Goal: Information Seeking & Learning: Compare options

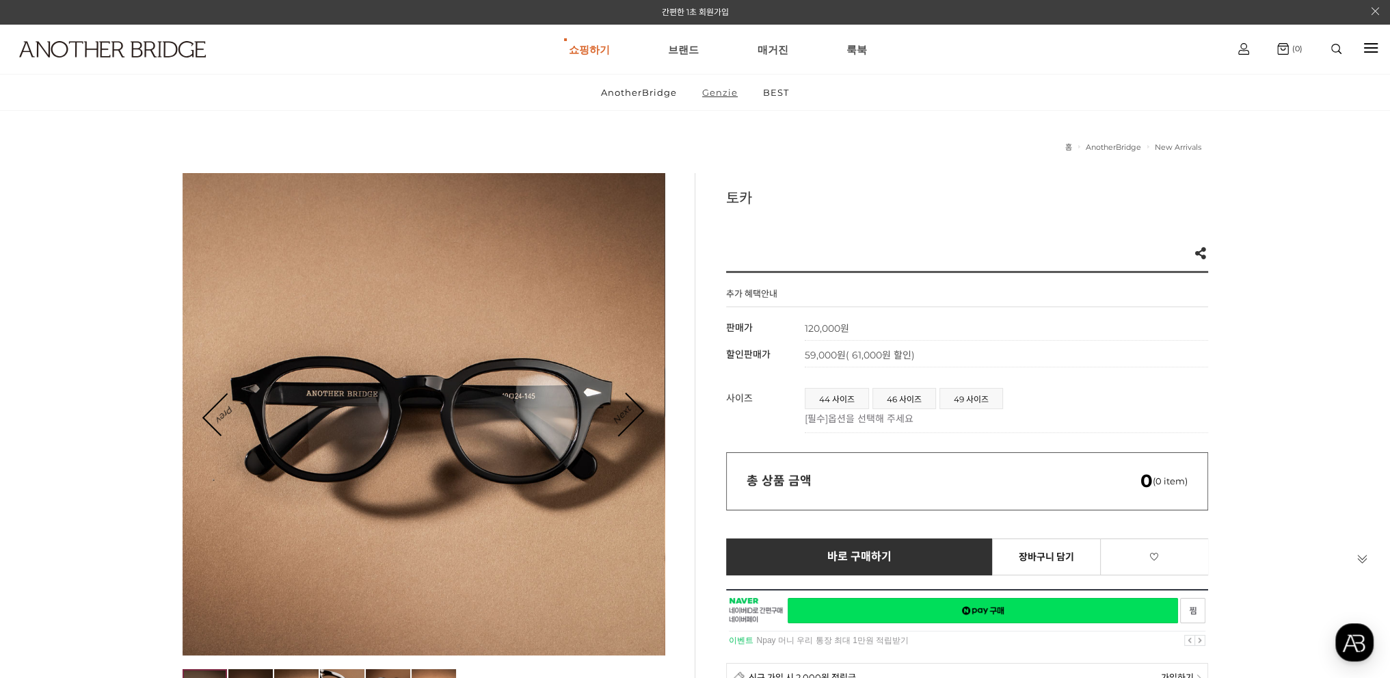
click at [724, 97] on link "Genzie" at bounding box center [720, 93] width 59 height 36
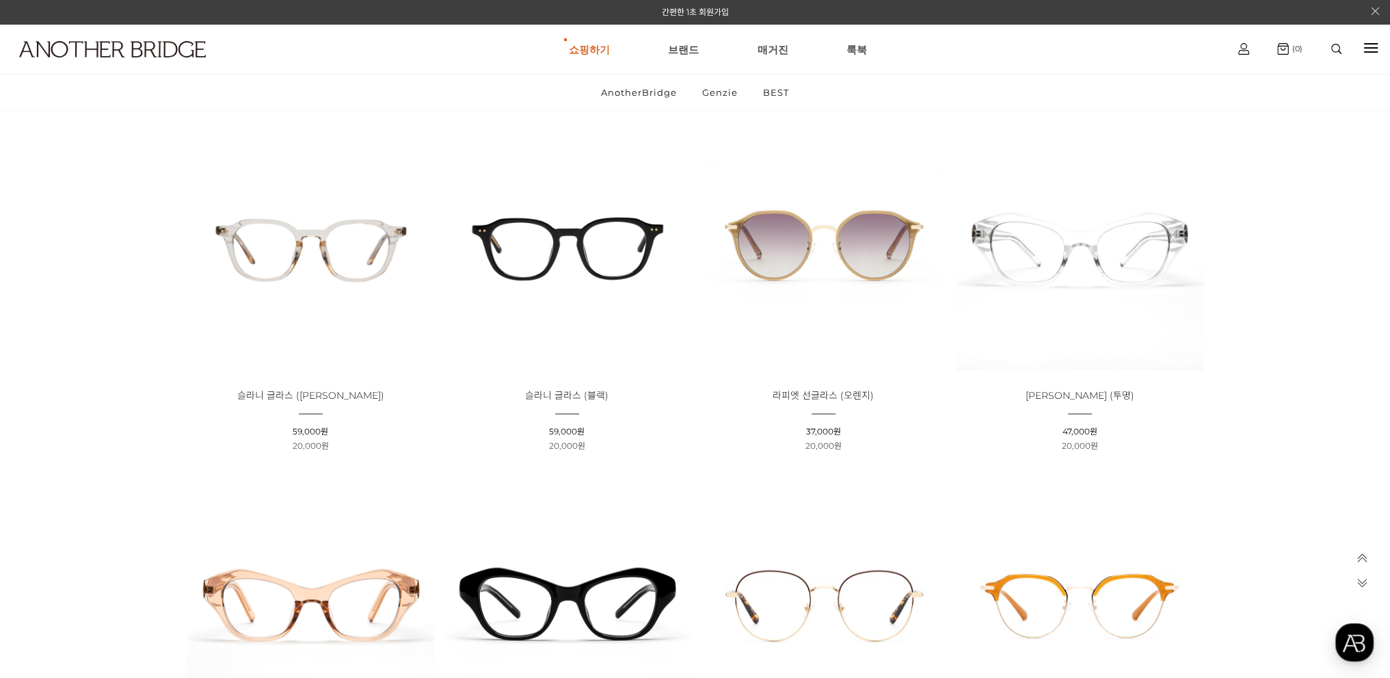
scroll to position [3351, 0]
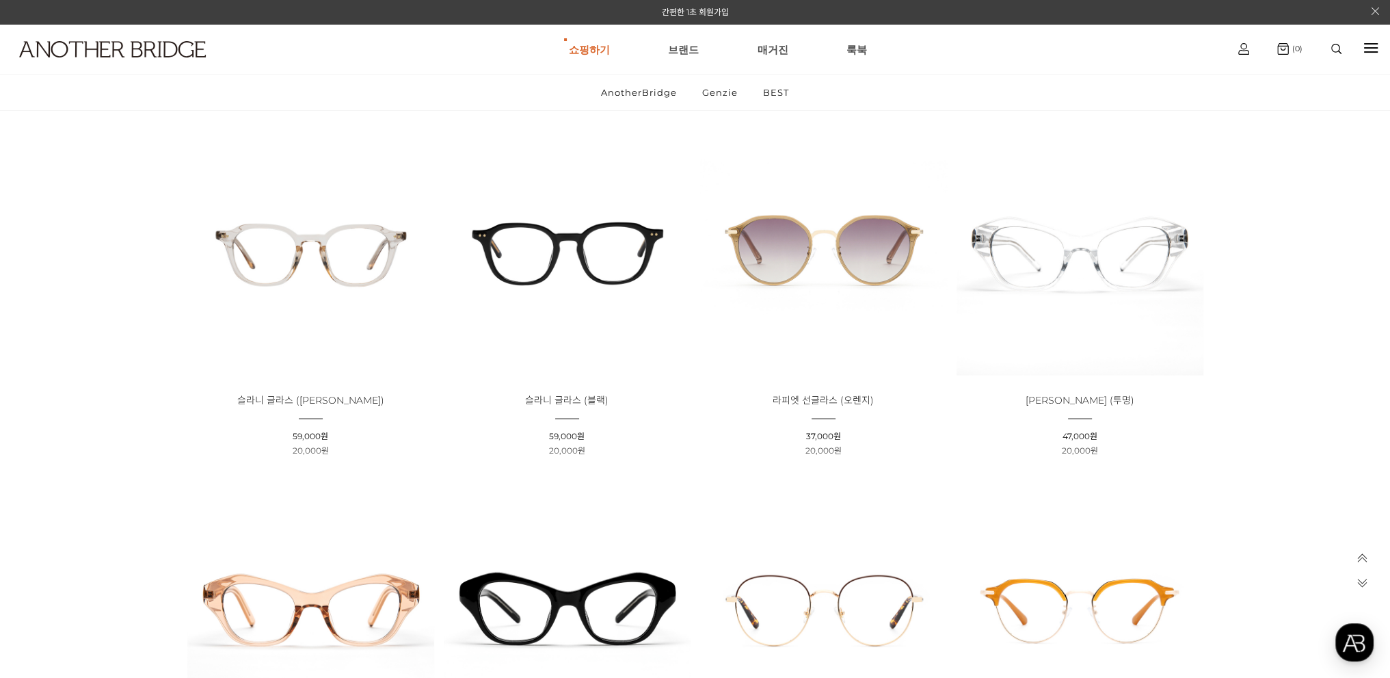
click at [602, 246] on img at bounding box center [567, 251] width 247 height 247
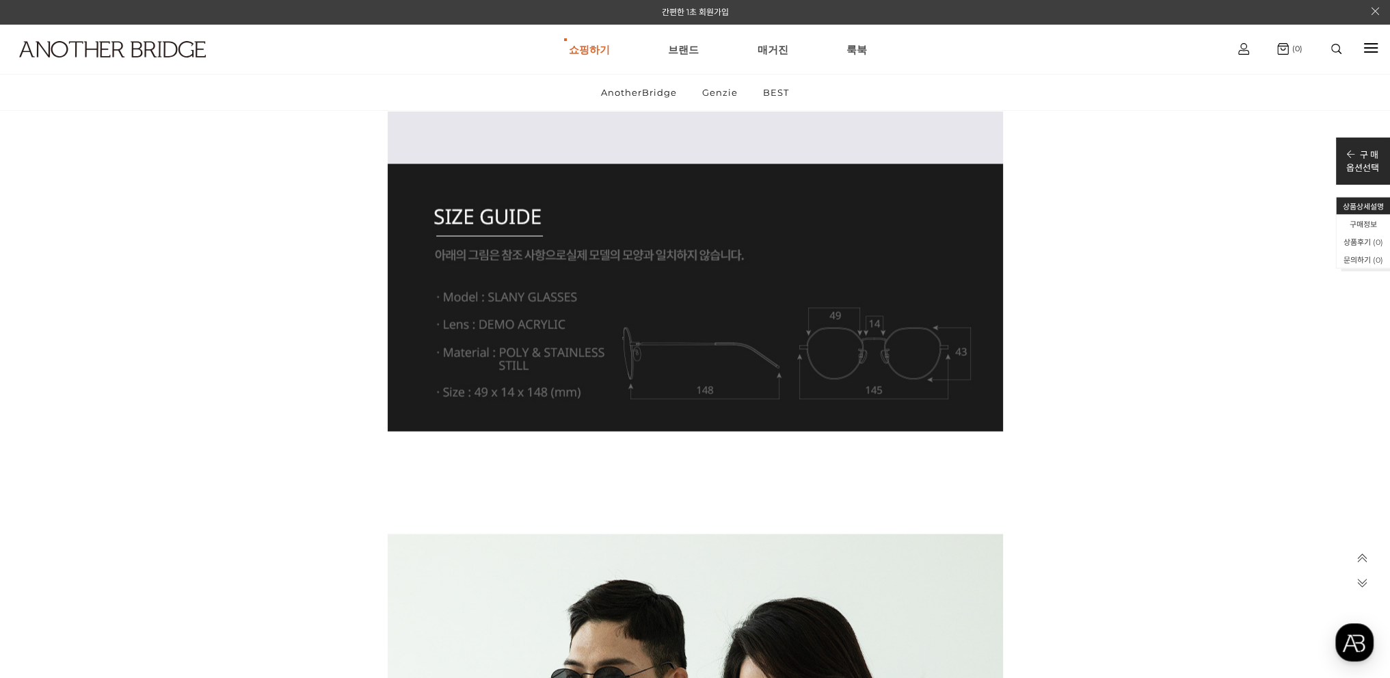
scroll to position [10395, 0]
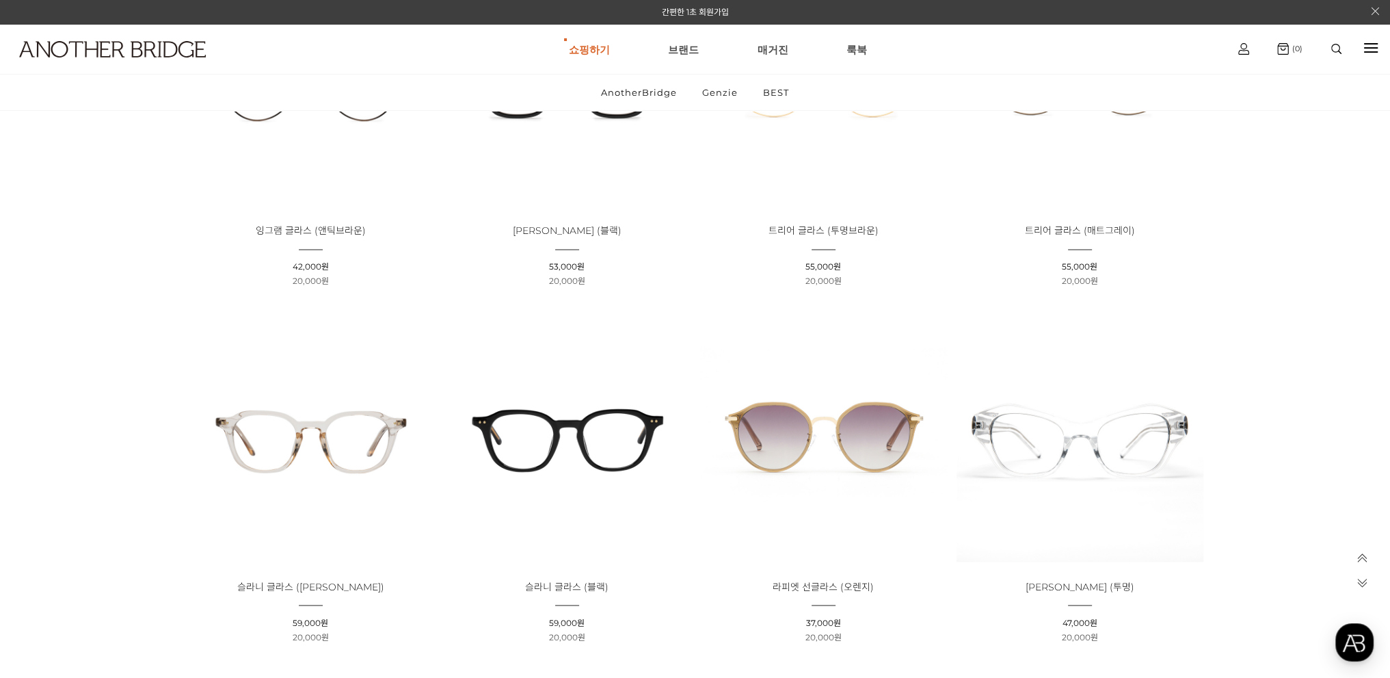
scroll to position [3146, 0]
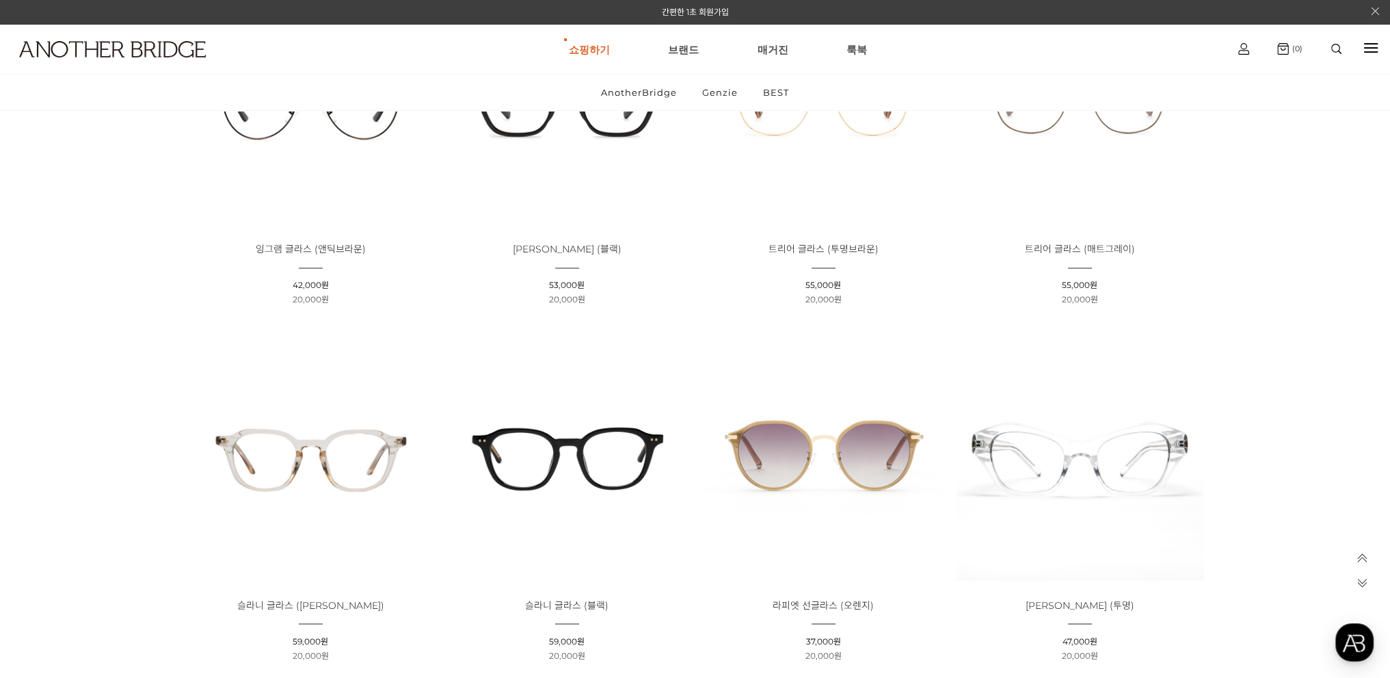
click at [634, 457] on img at bounding box center [567, 456] width 247 height 247
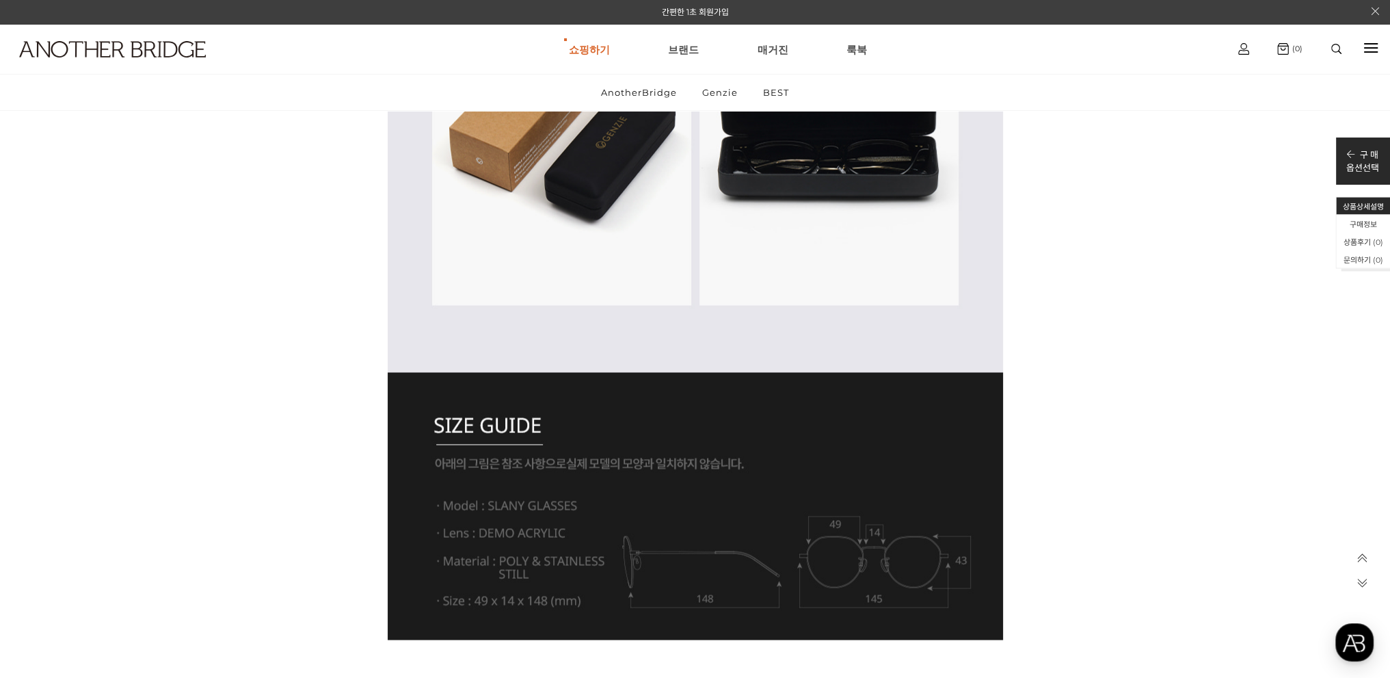
scroll to position [9985, 0]
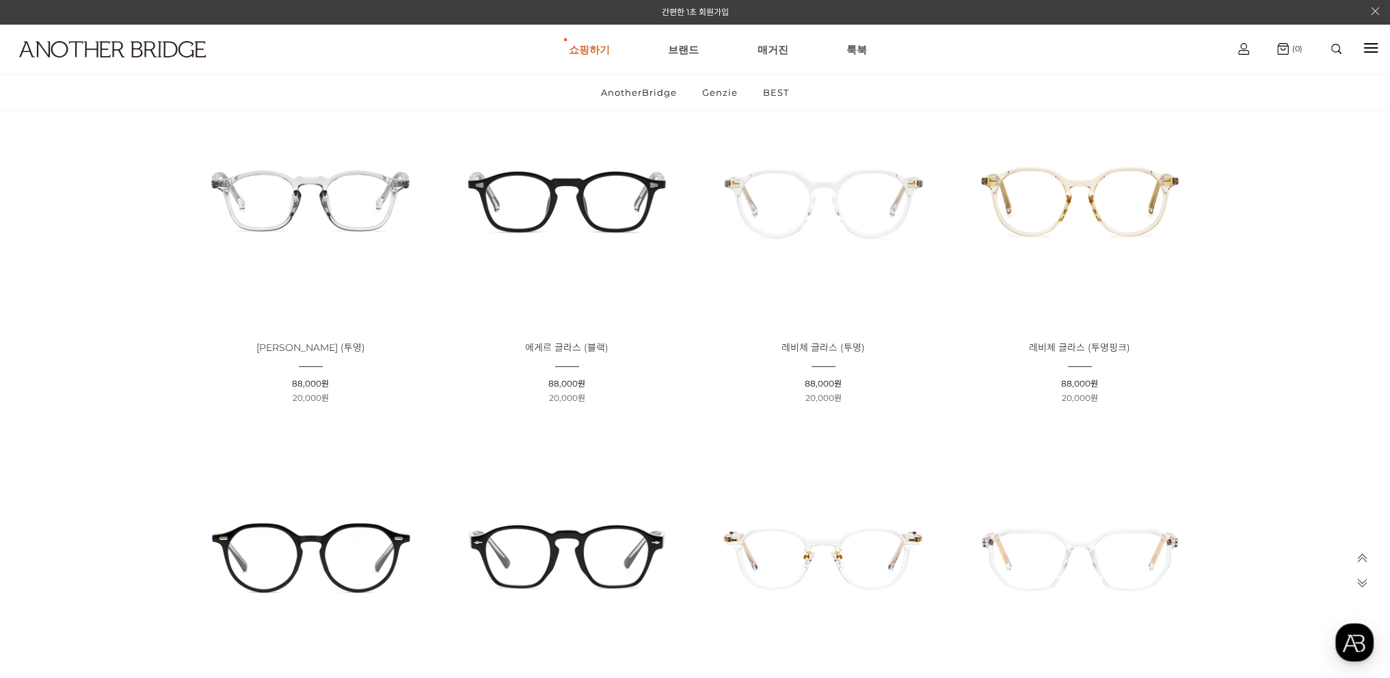
scroll to position [1573, 0]
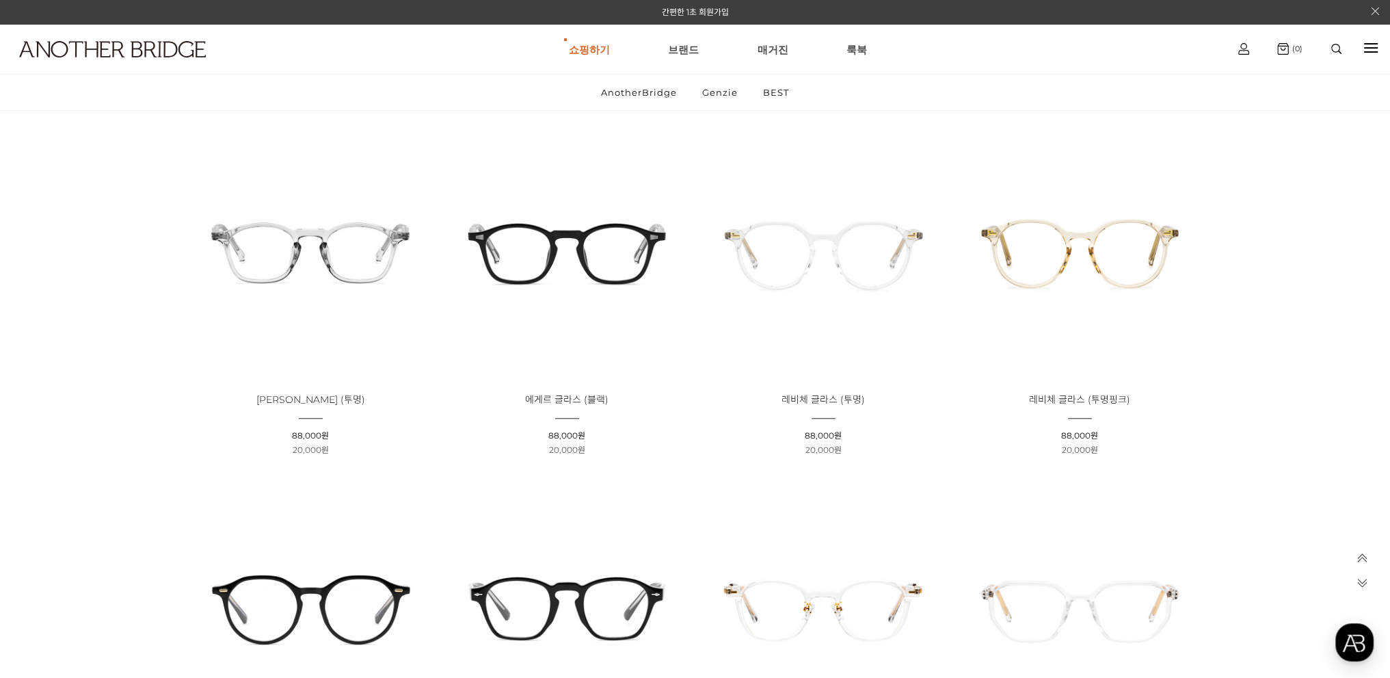
click at [589, 259] on img at bounding box center [567, 251] width 247 height 247
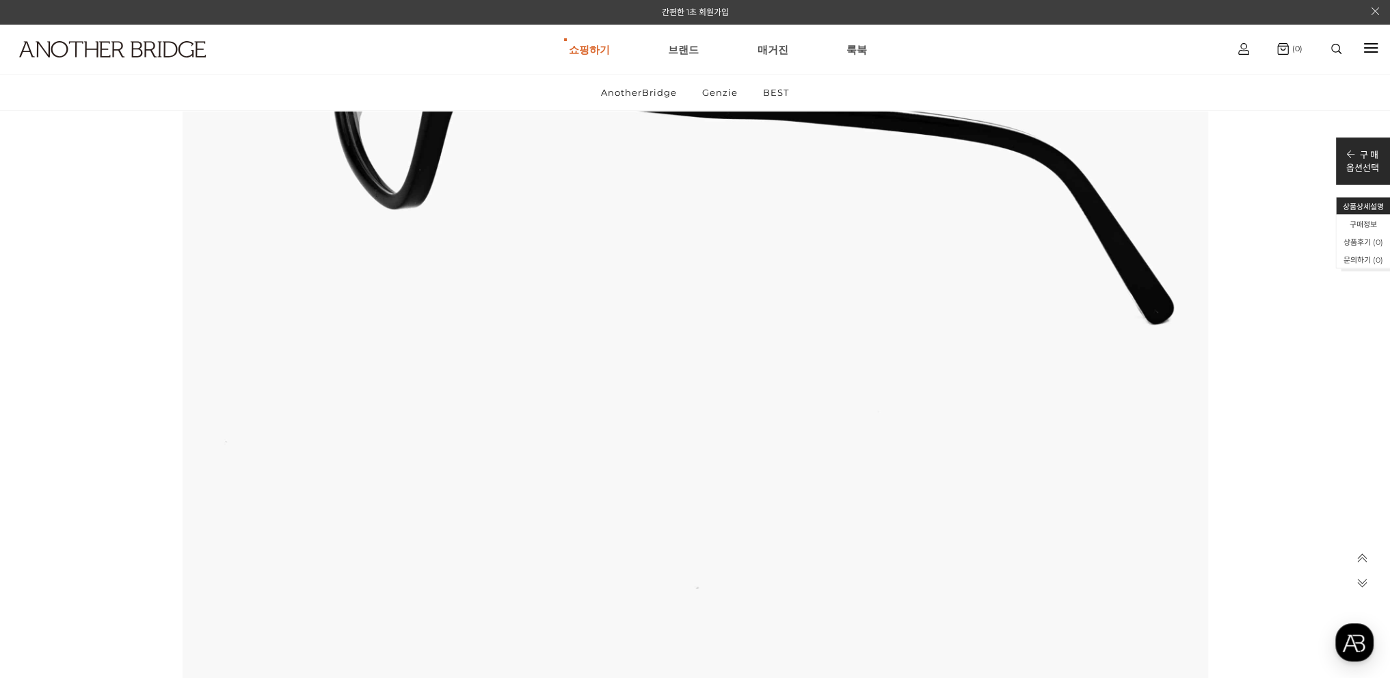
scroll to position [2872, 0]
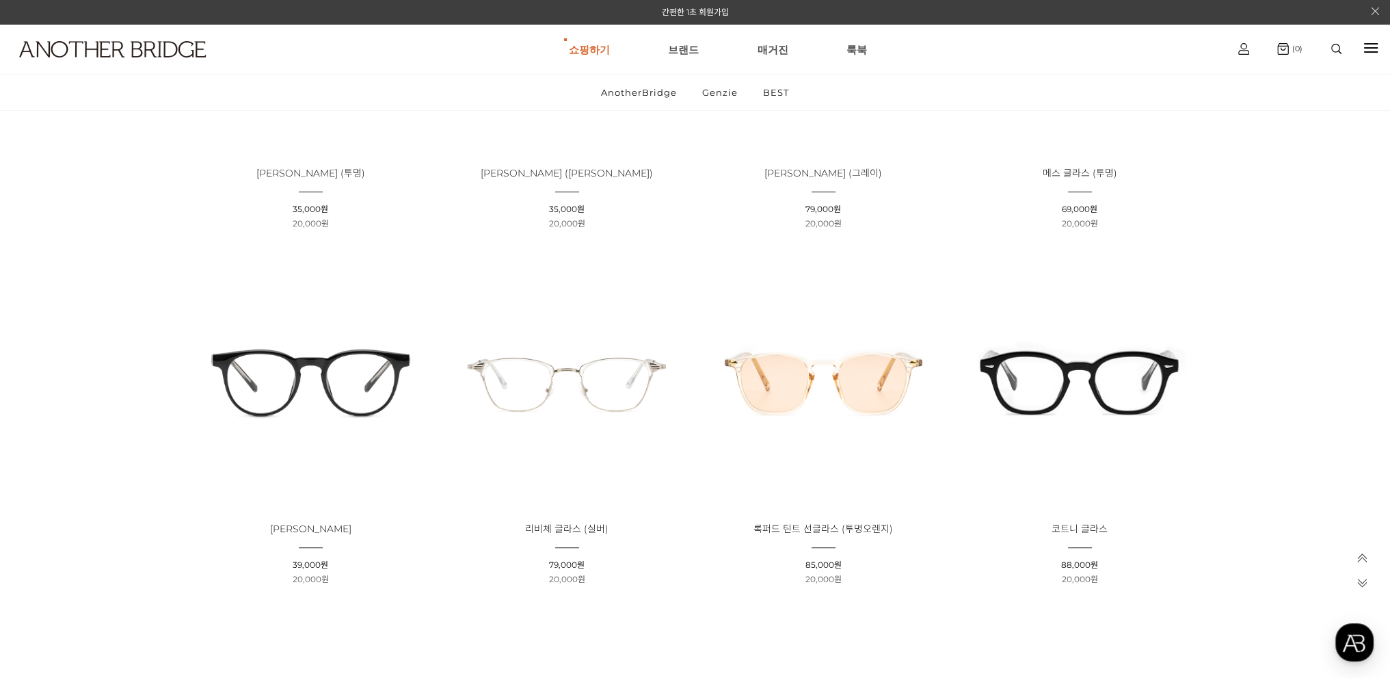
scroll to position [1026, 0]
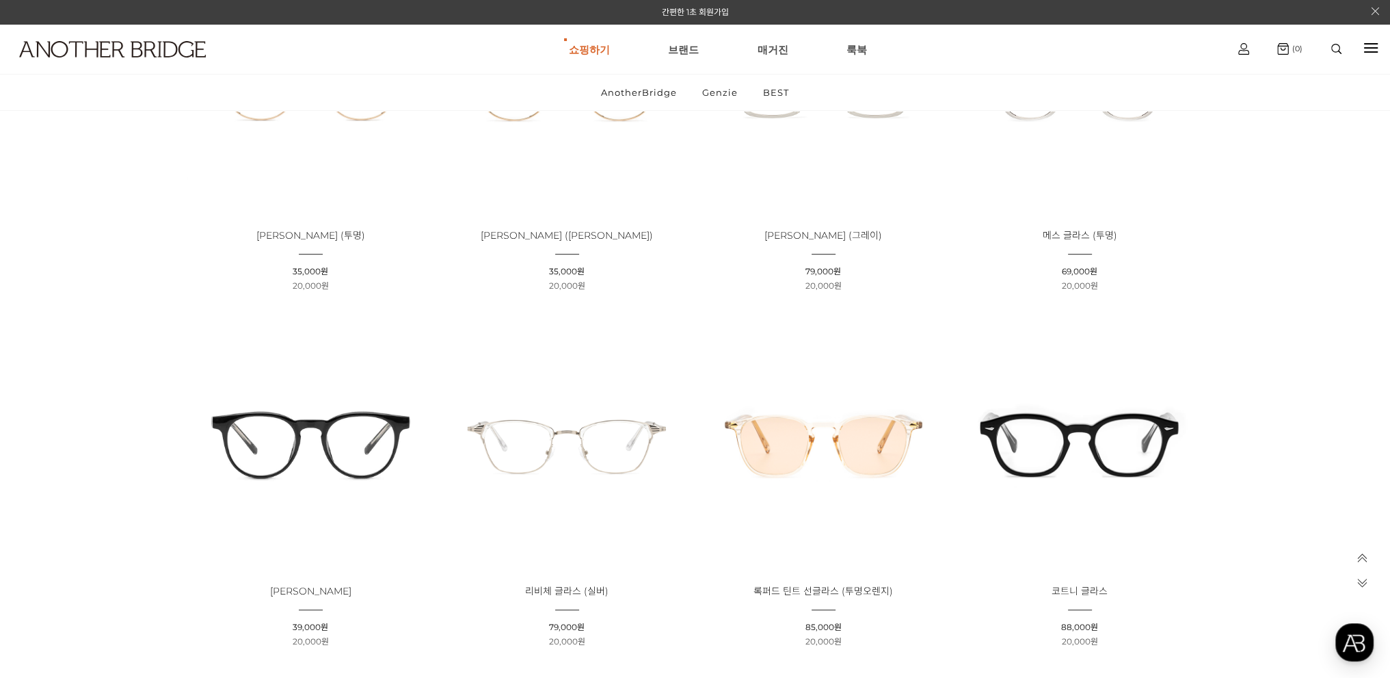
click at [1146, 433] on img at bounding box center [1080, 442] width 247 height 247
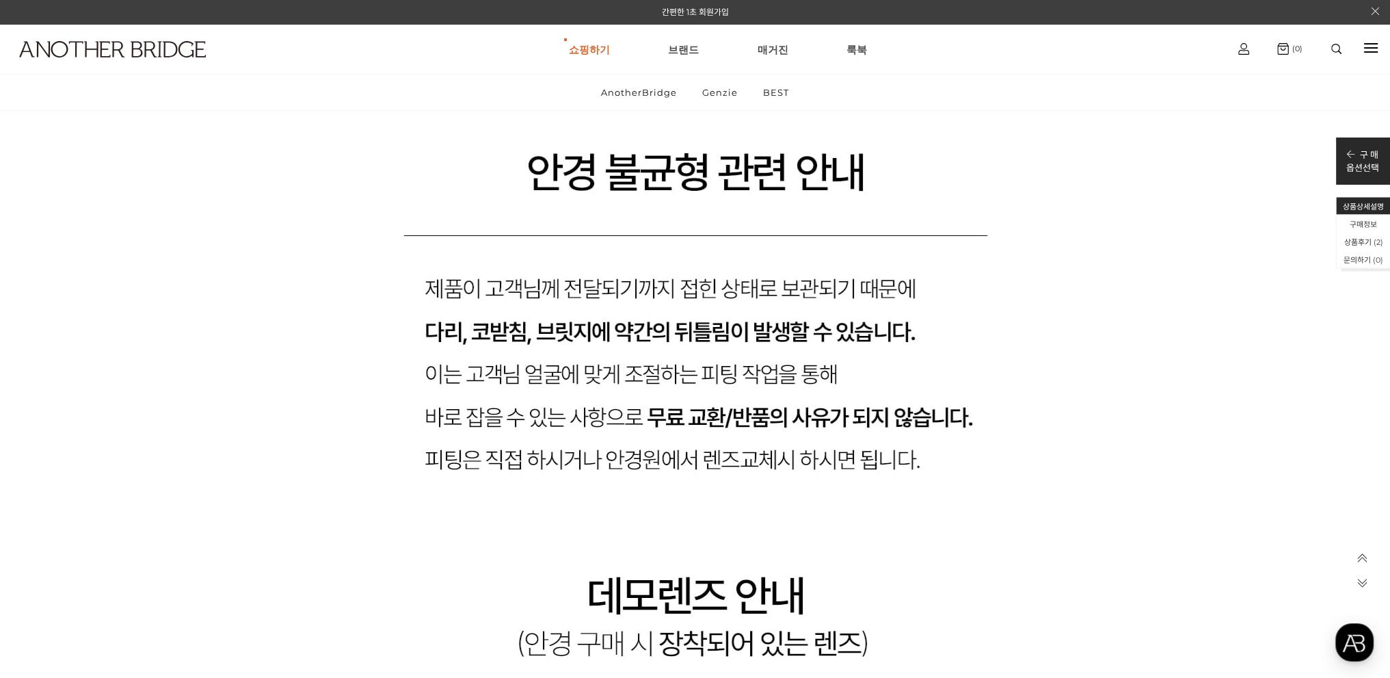
scroll to position [13336, 0]
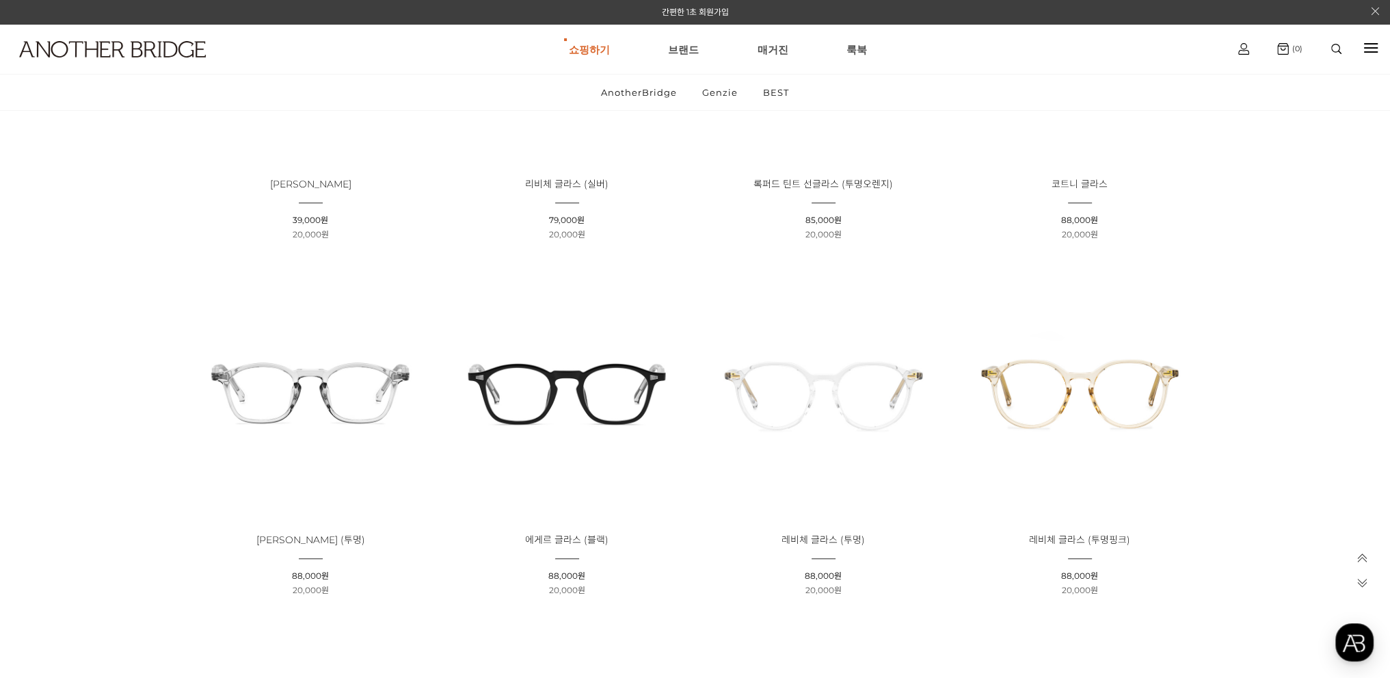
scroll to position [1436, 0]
click at [613, 352] on img at bounding box center [567, 388] width 247 height 247
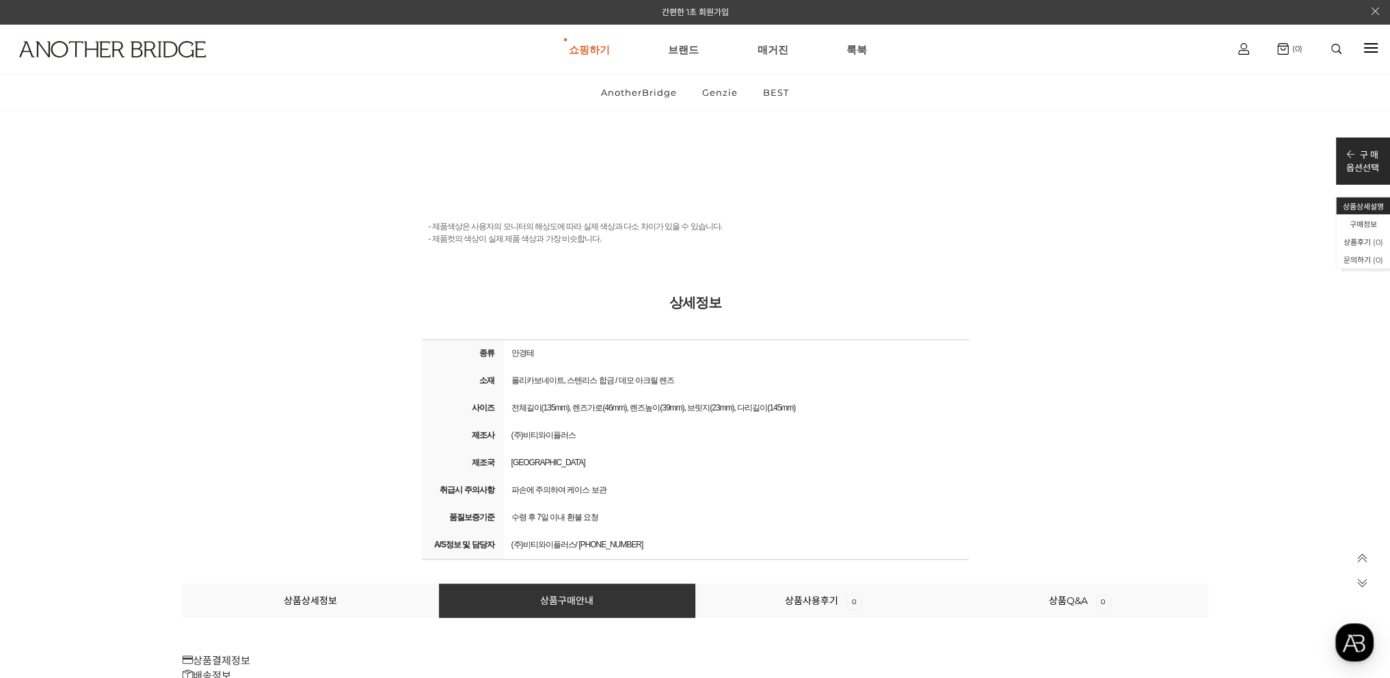
scroll to position [15046, 0]
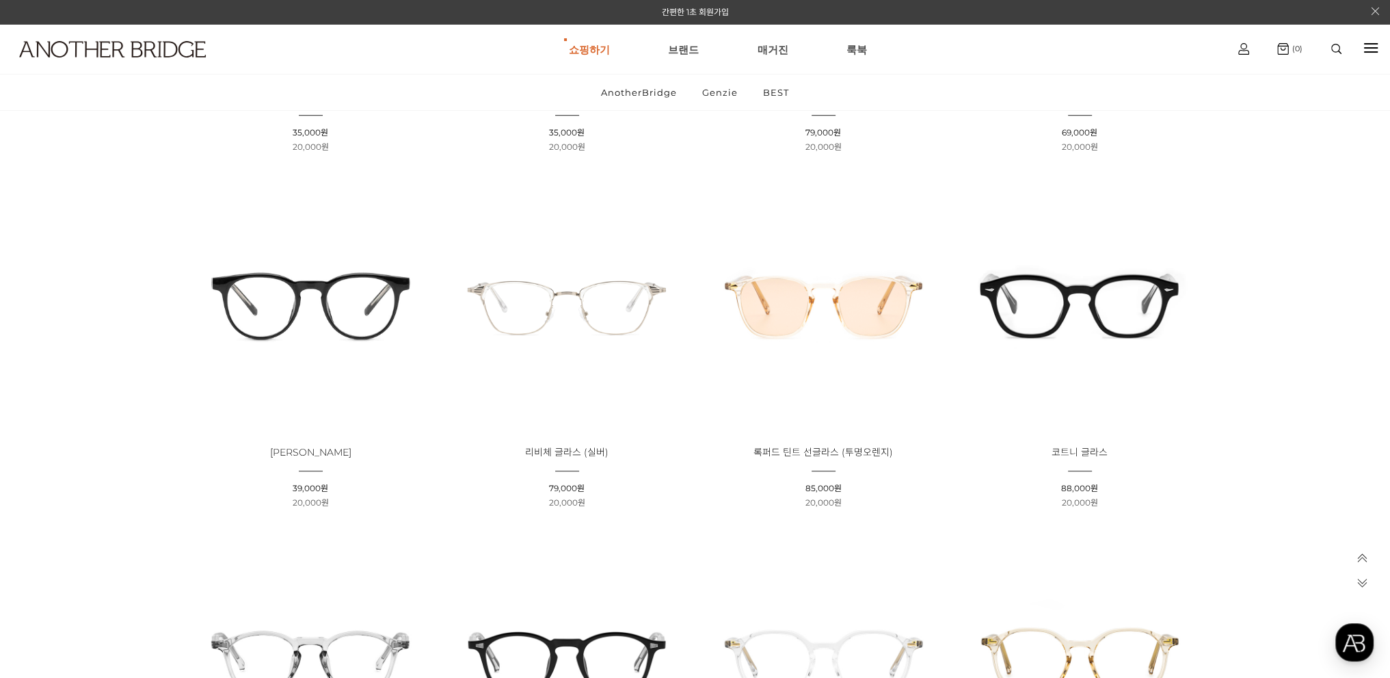
scroll to position [1163, 0]
click at [1104, 331] on img at bounding box center [1080, 306] width 247 height 247
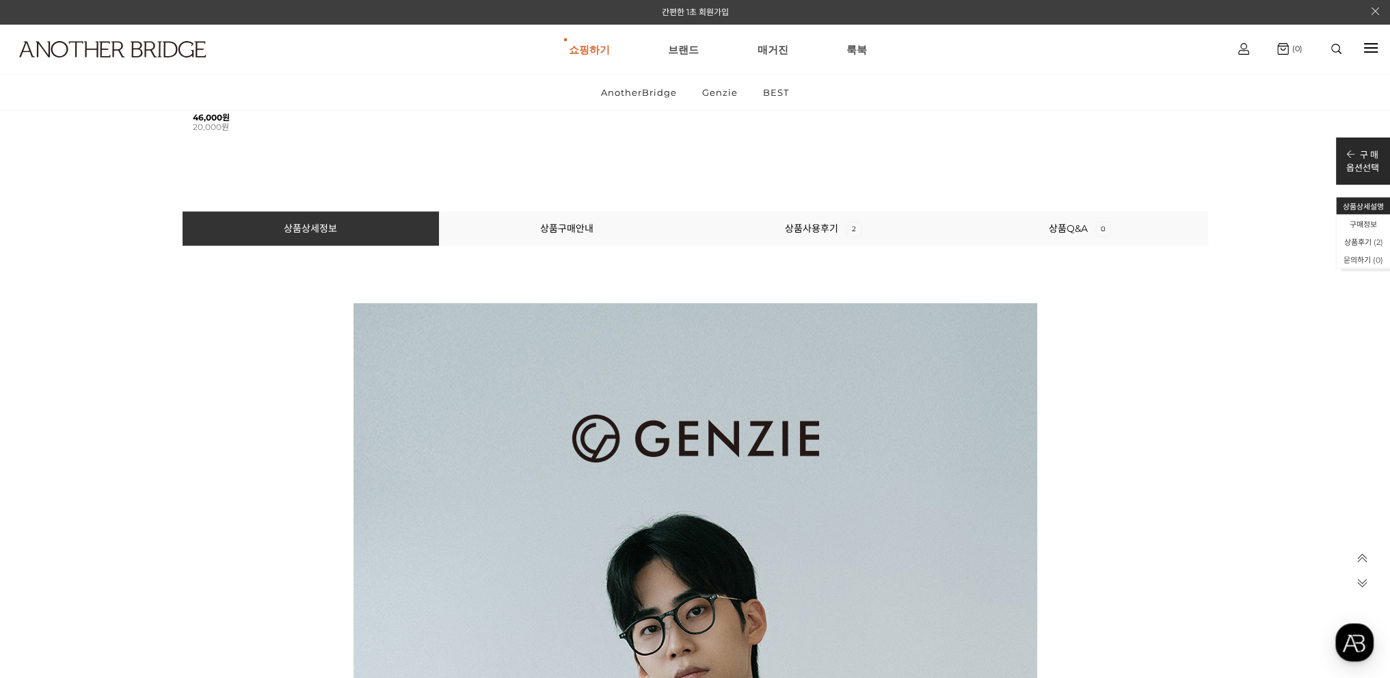
scroll to position [1094, 0]
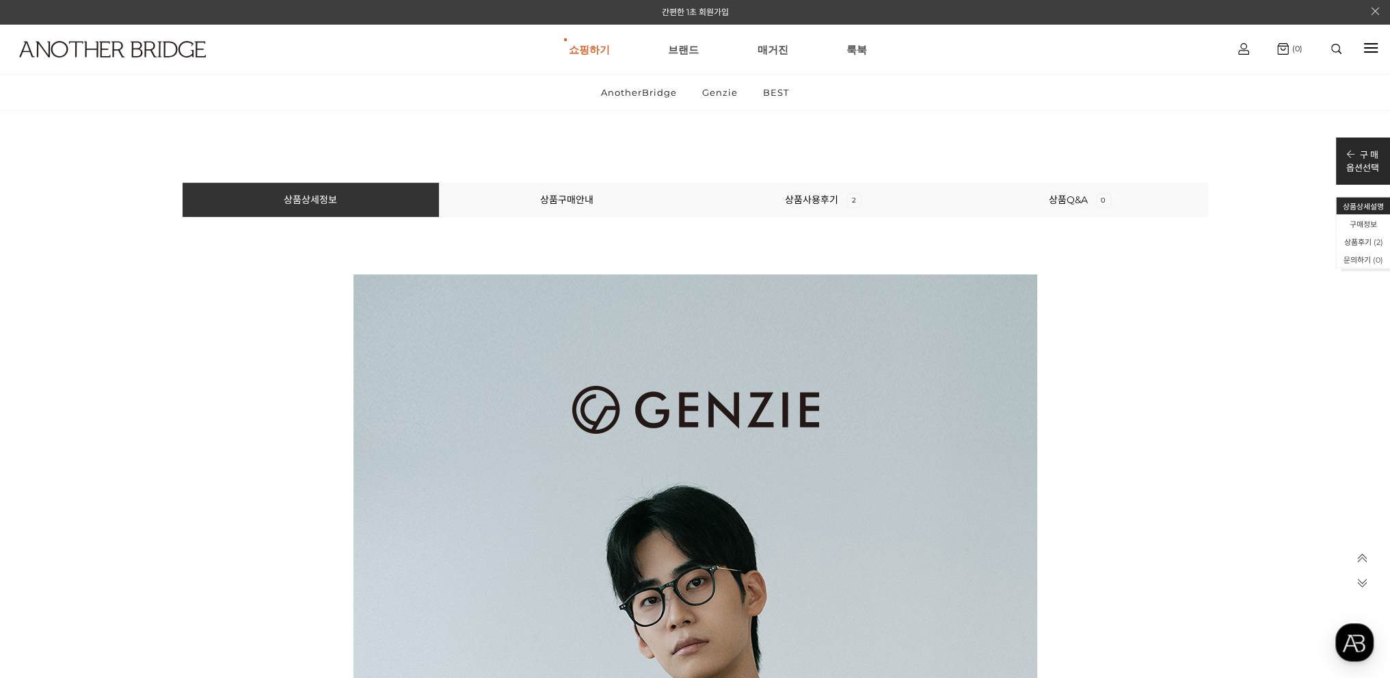
click at [595, 213] on li "상품구매안내" at bounding box center [567, 200] width 256 height 34
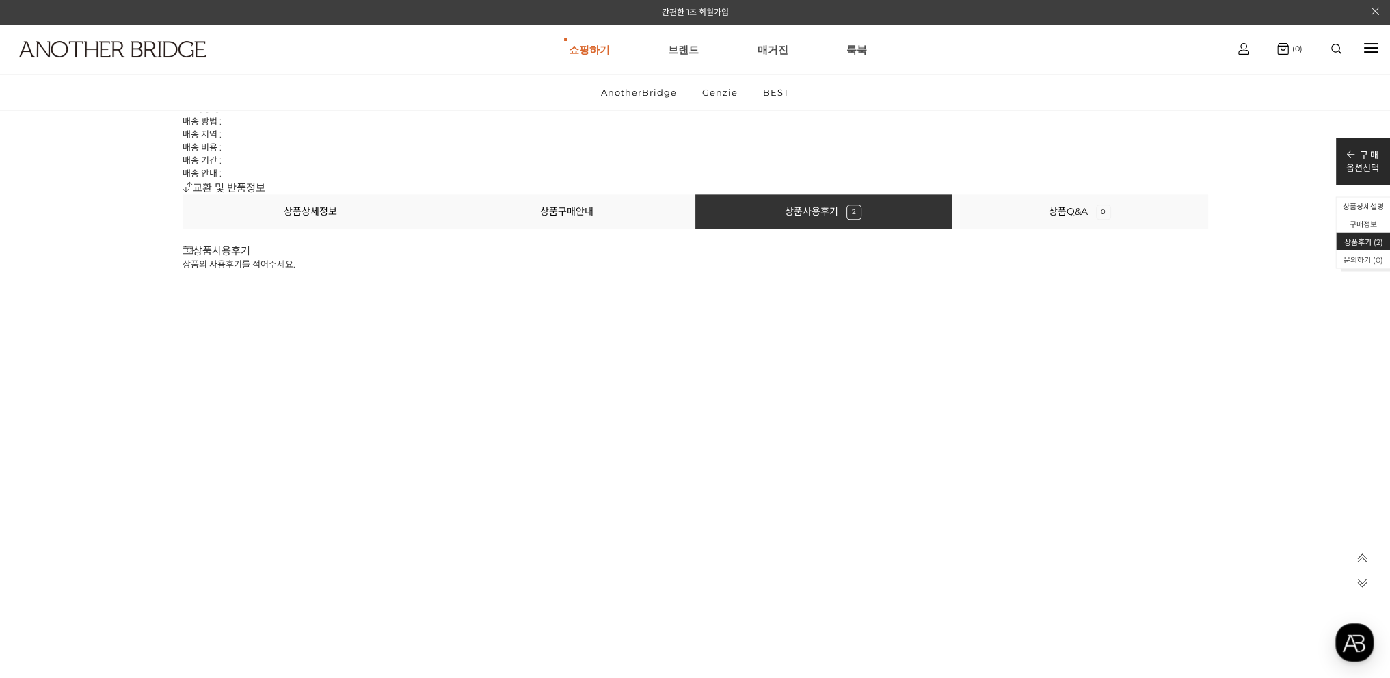
scroll to position [16557, 0]
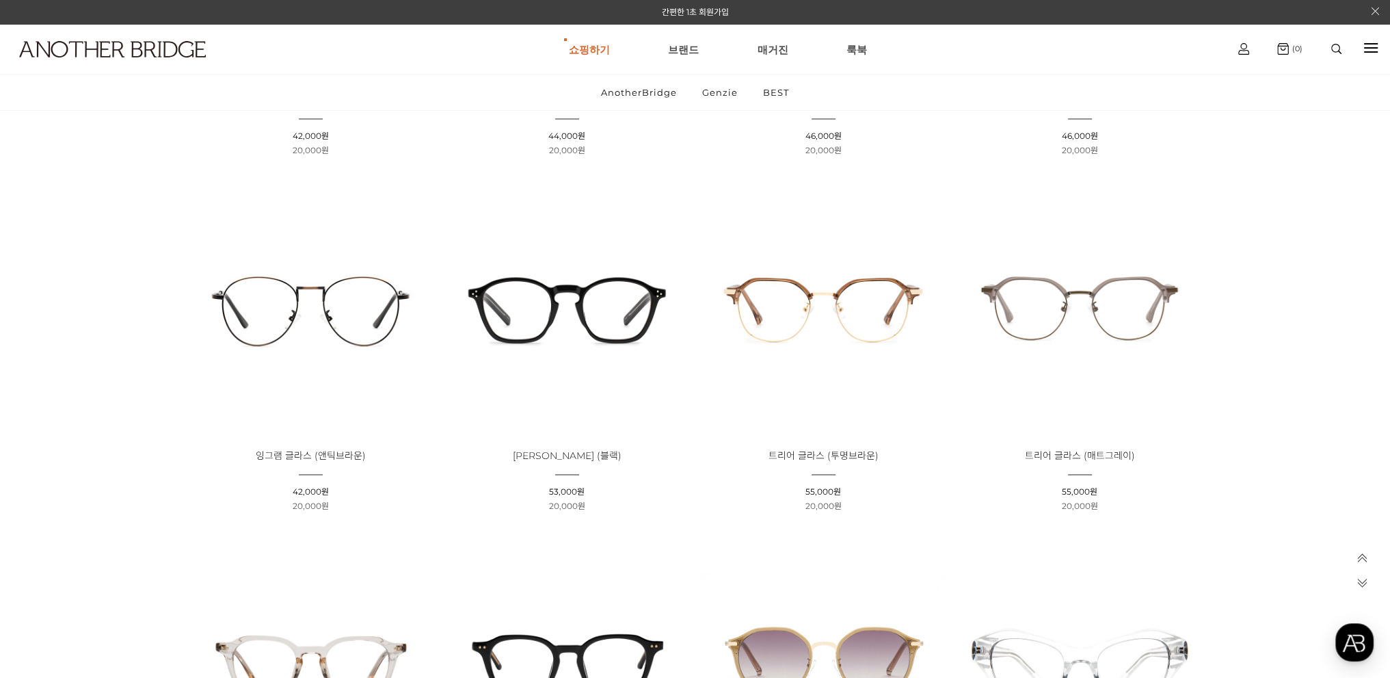
scroll to position [2682, 0]
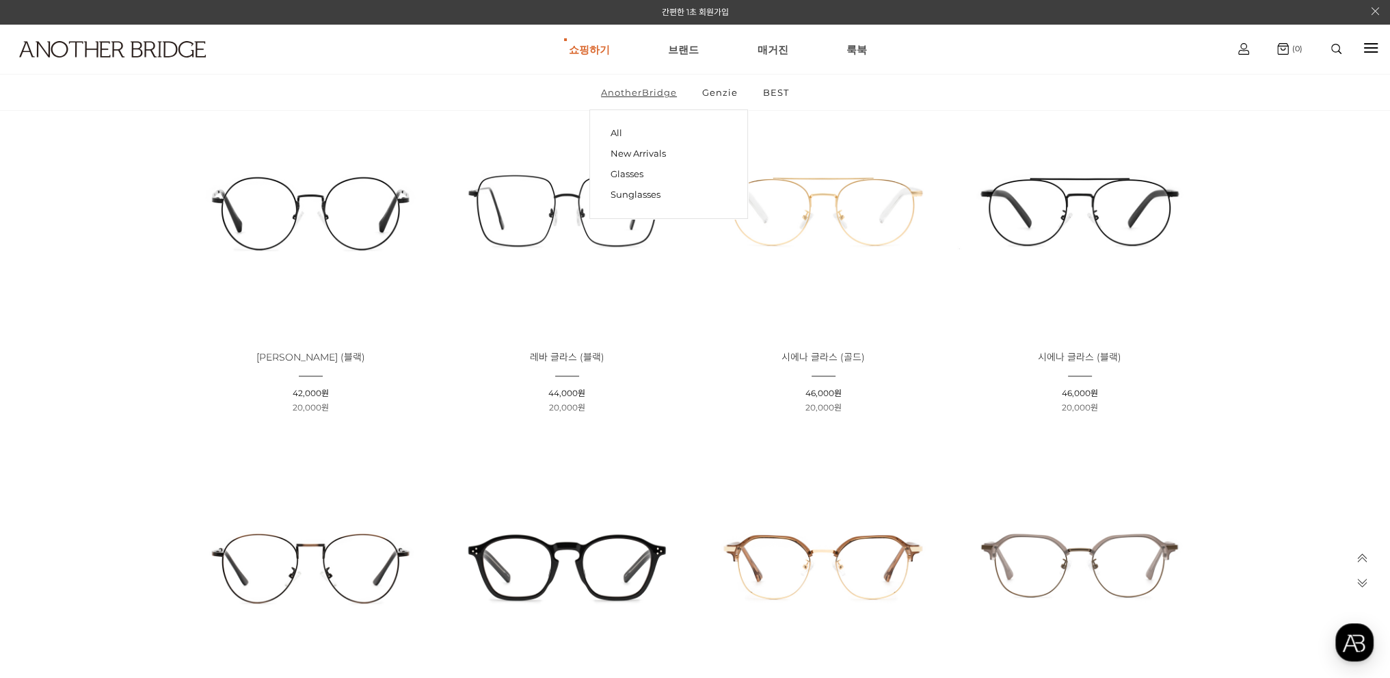
click at [660, 94] on link "AnotherBridge" at bounding box center [639, 93] width 99 height 36
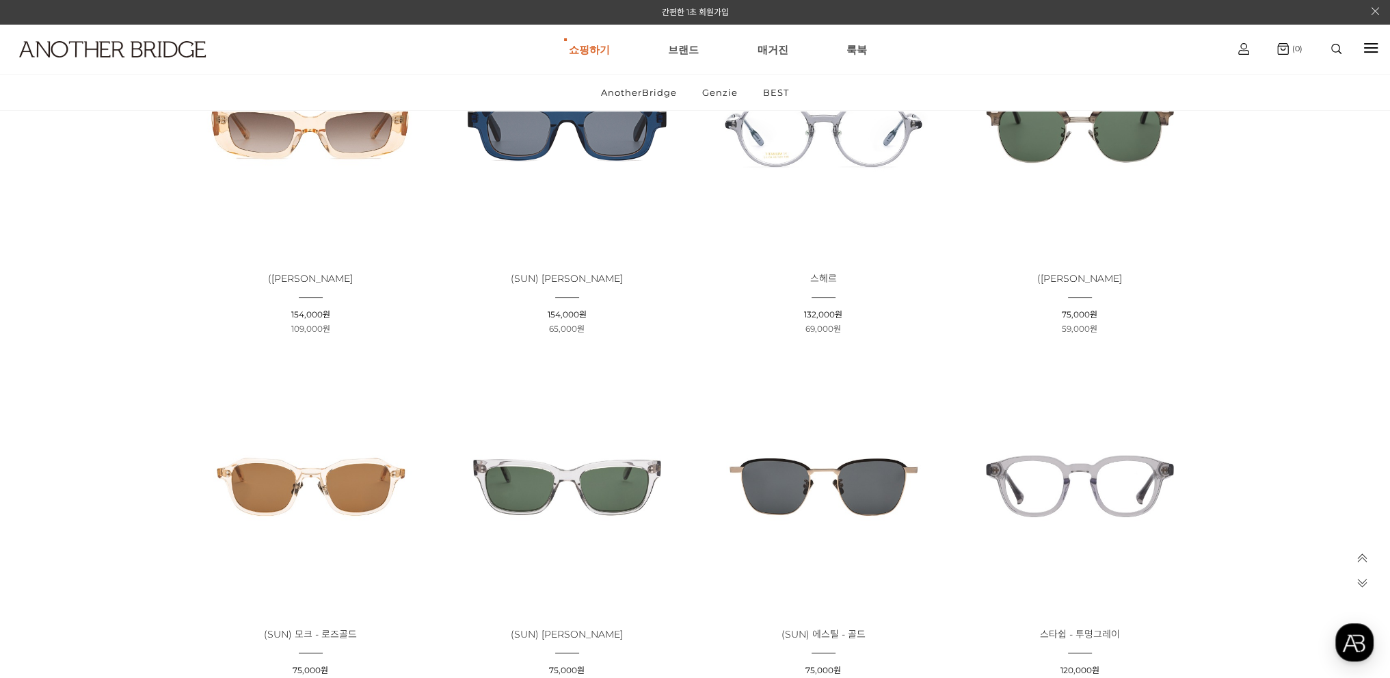
scroll to position [1163, 0]
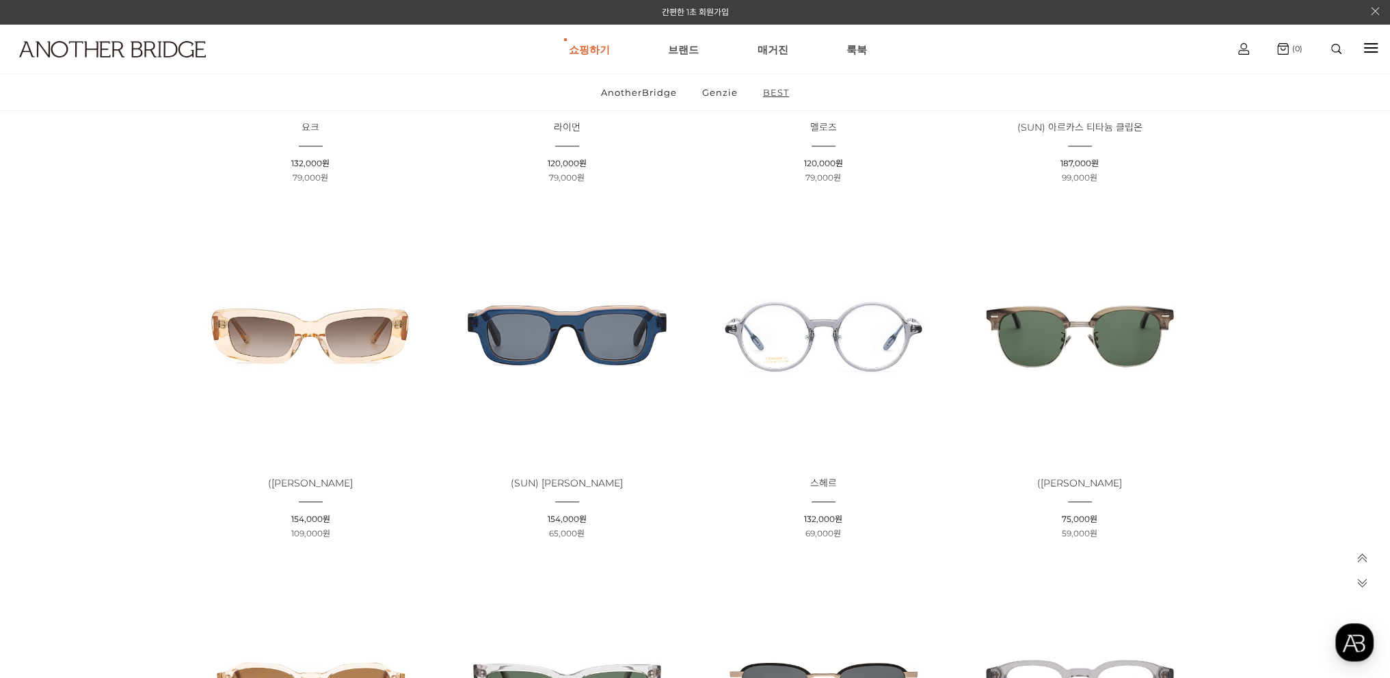
click at [783, 97] on link "BEST" at bounding box center [776, 93] width 49 height 36
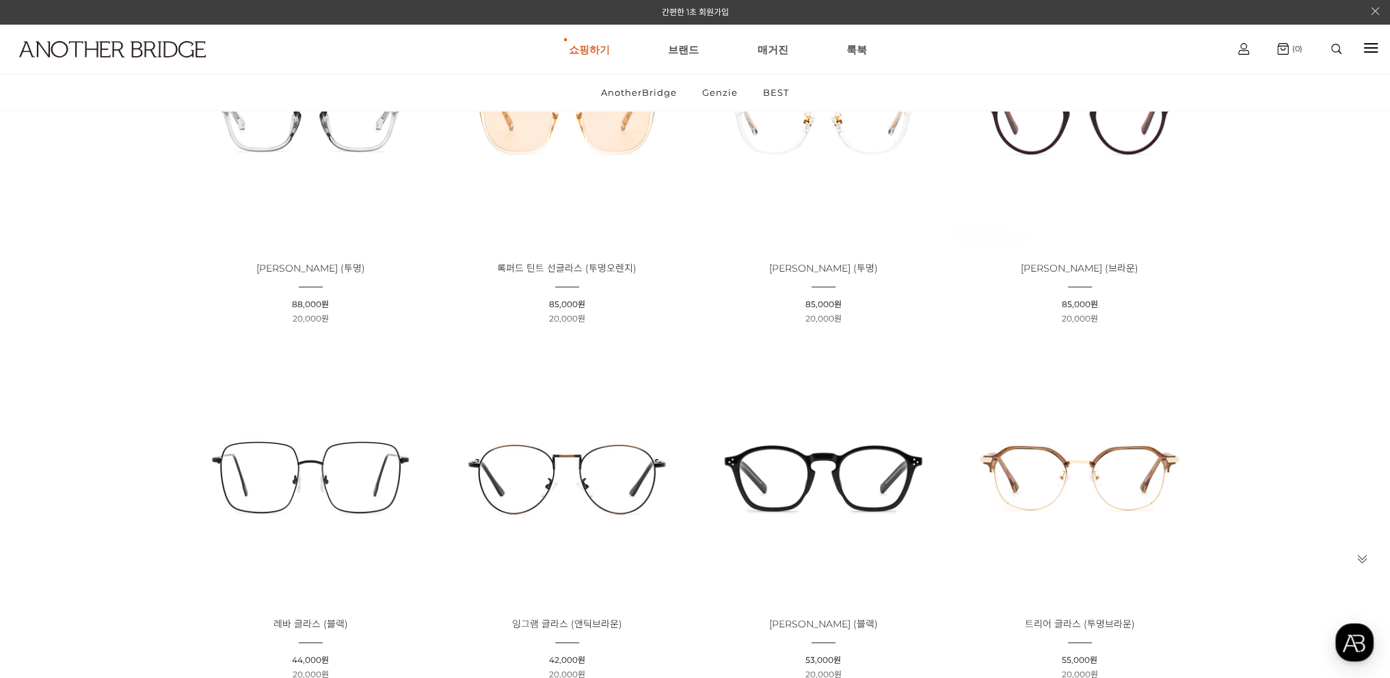
scroll to position [274, 0]
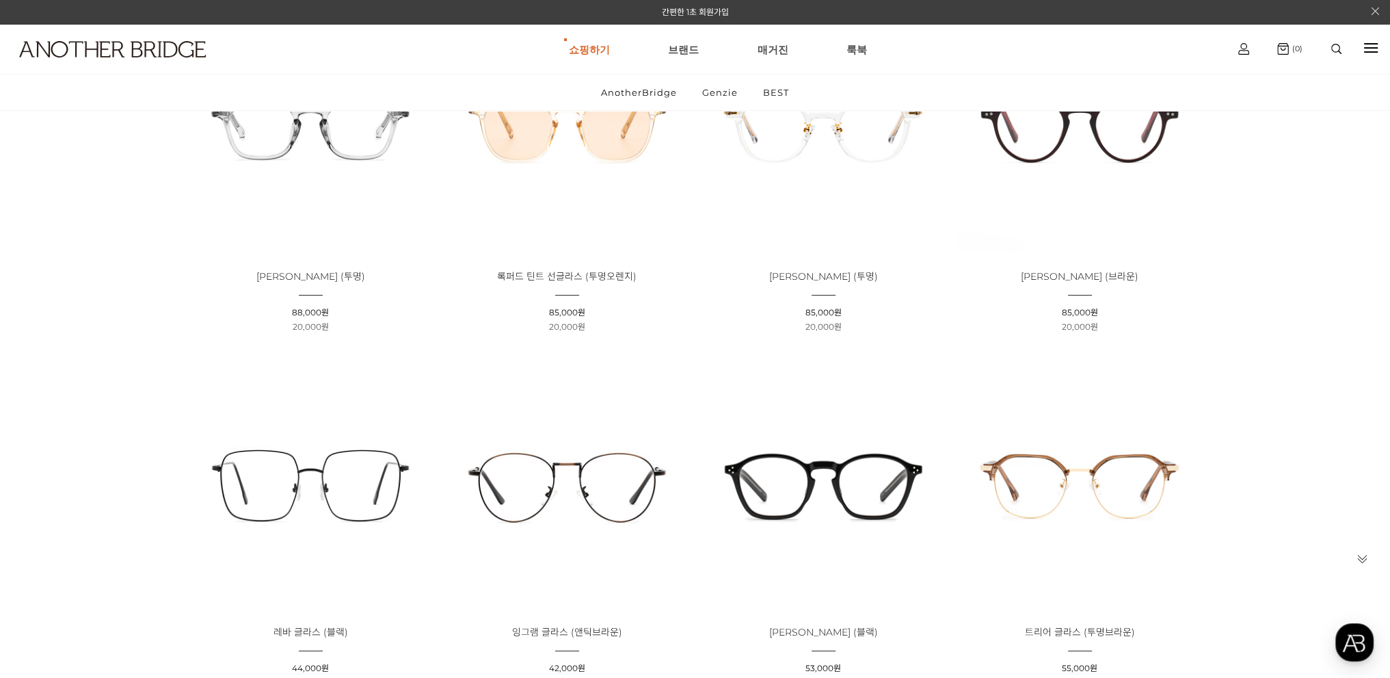
click at [348, 148] on img at bounding box center [310, 128] width 247 height 247
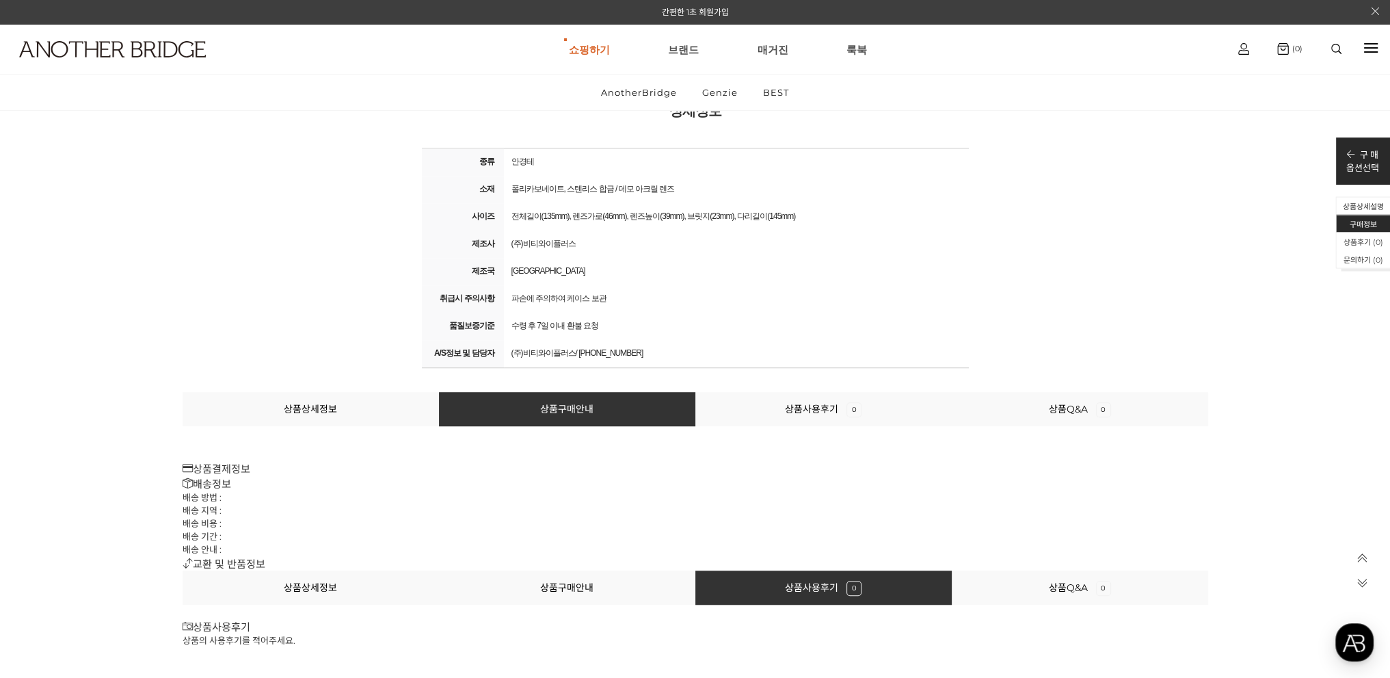
scroll to position [15387, 0]
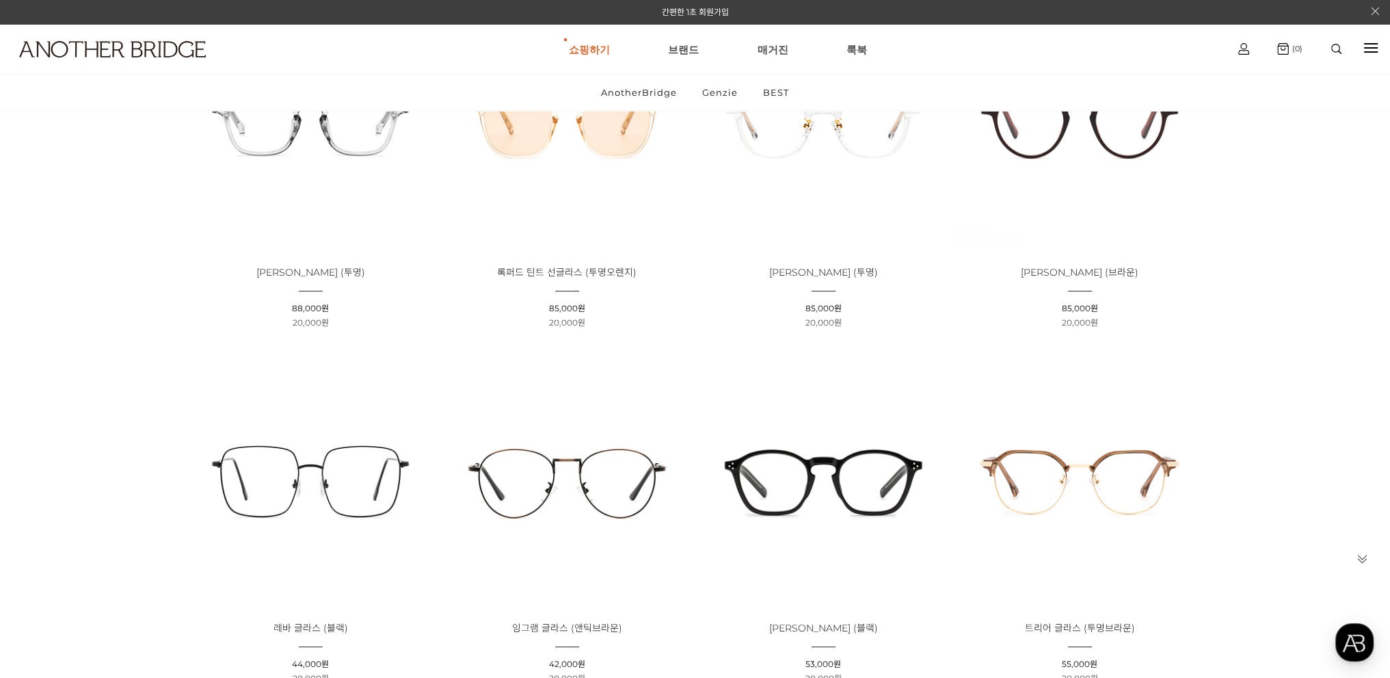
scroll to position [342, 0]
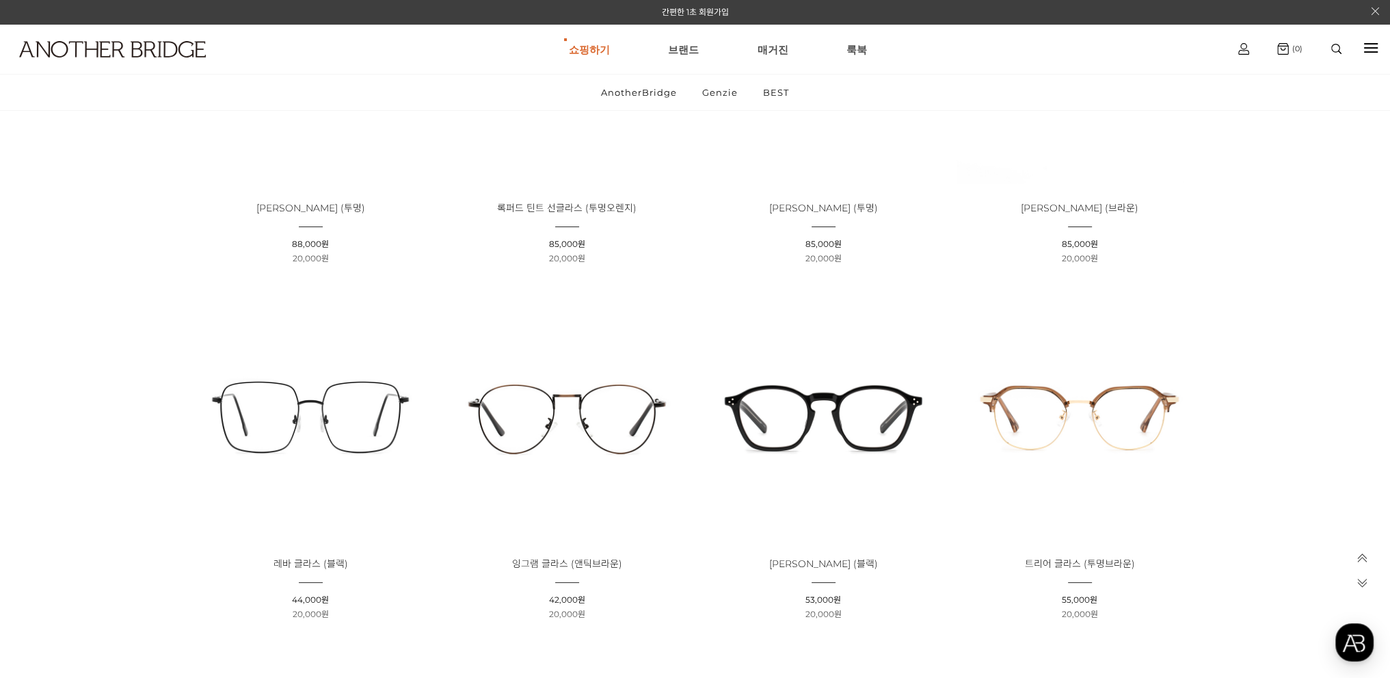
click at [869, 421] on img at bounding box center [823, 415] width 247 height 247
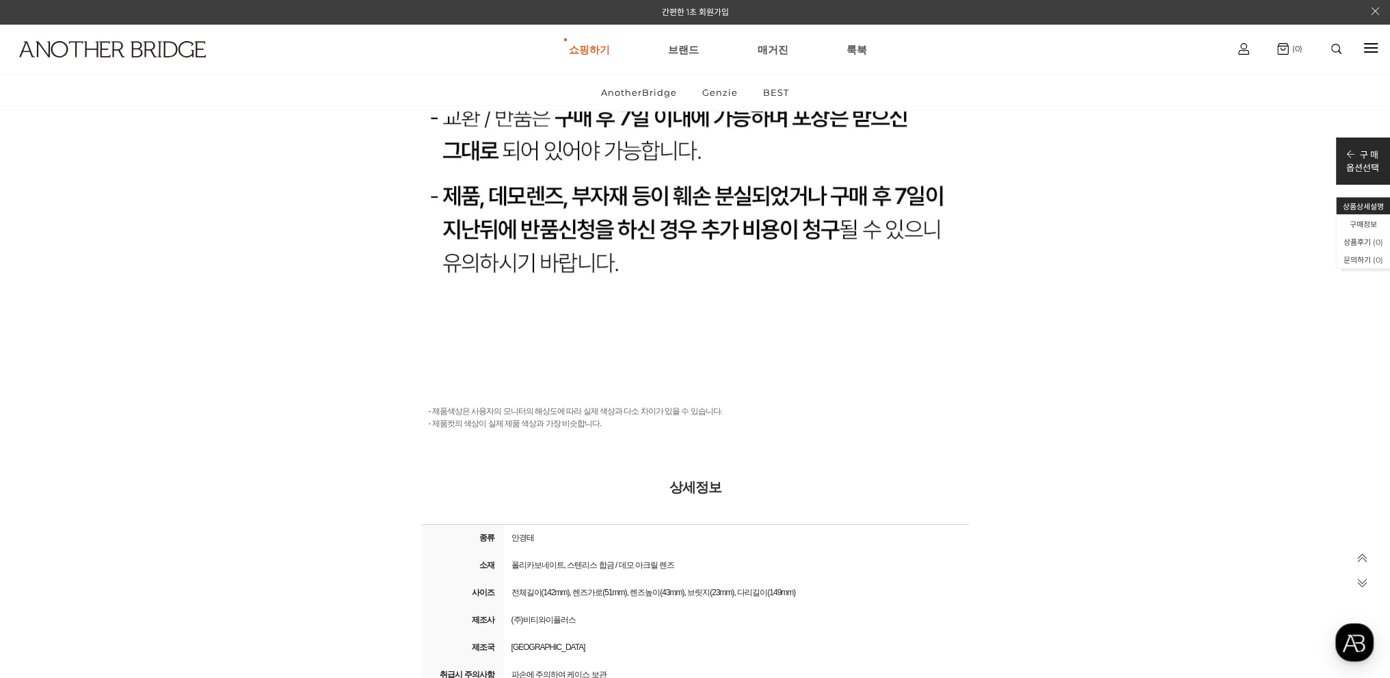
scroll to position [15114, 0]
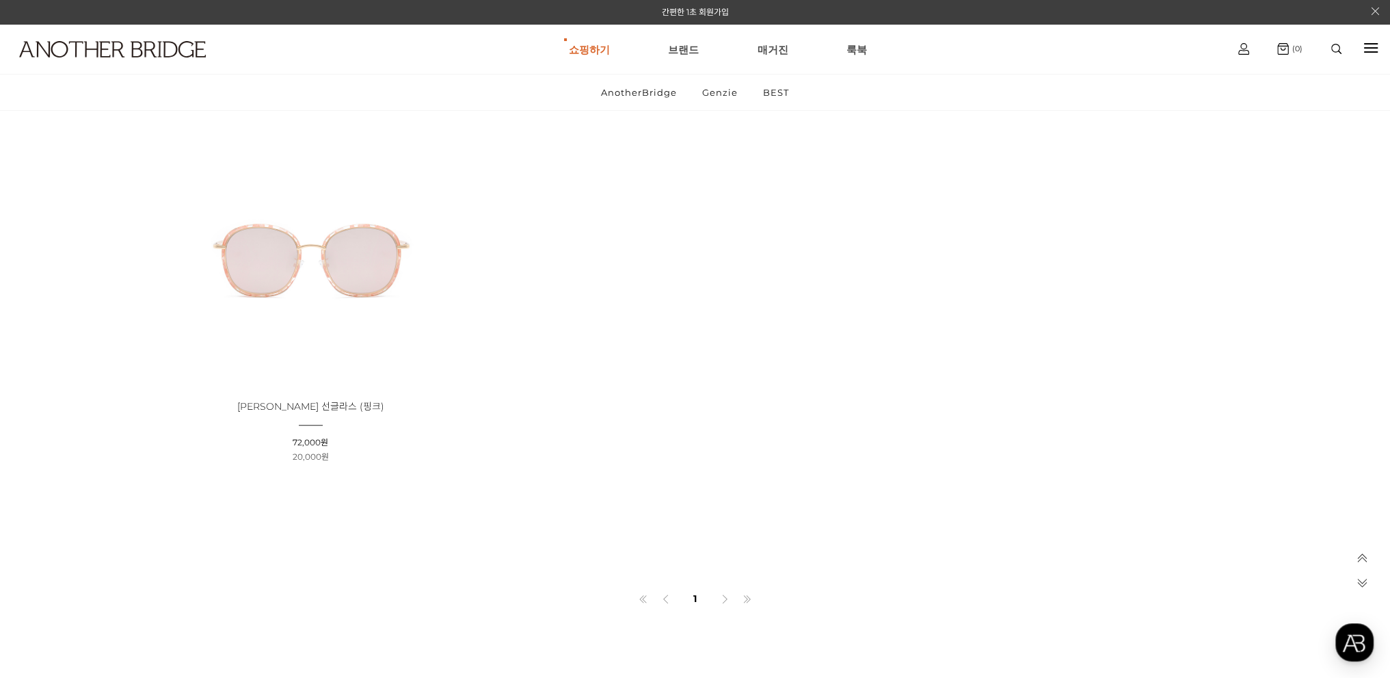
scroll to position [1231, 0]
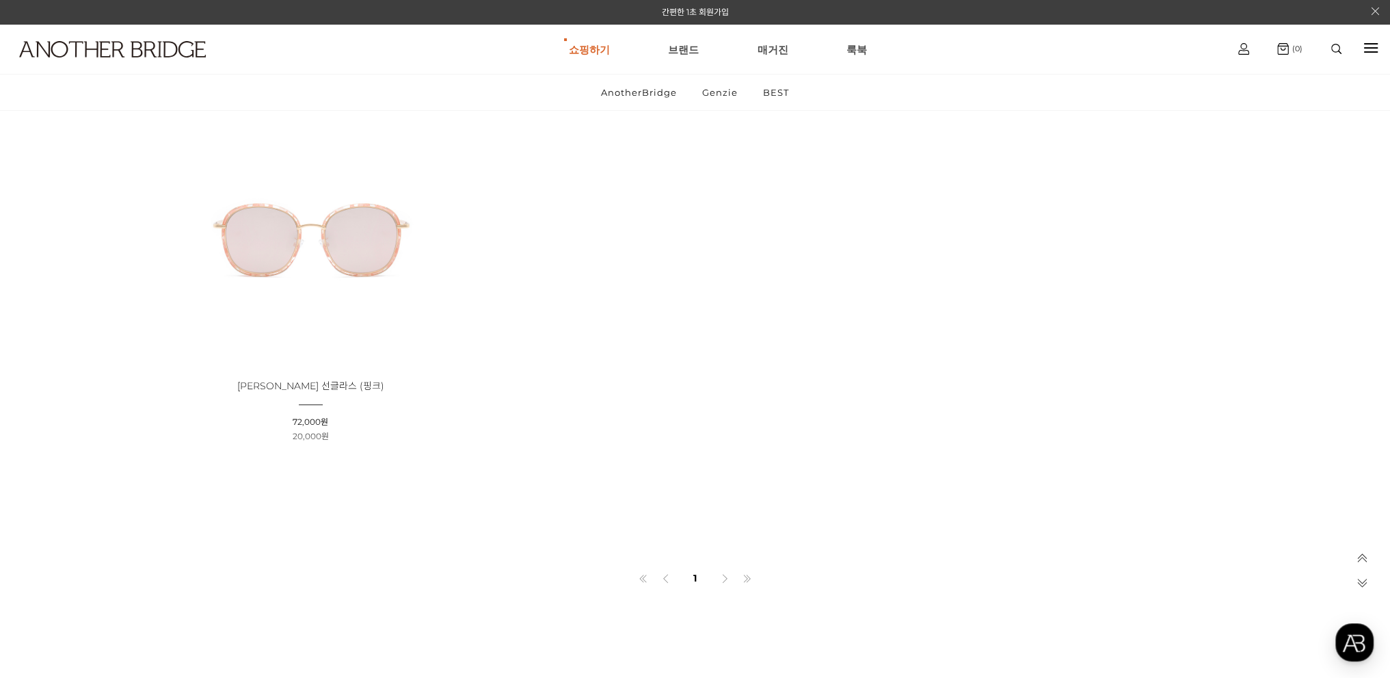
click at [1365, 557] on icon at bounding box center [1363, 559] width 12 height 12
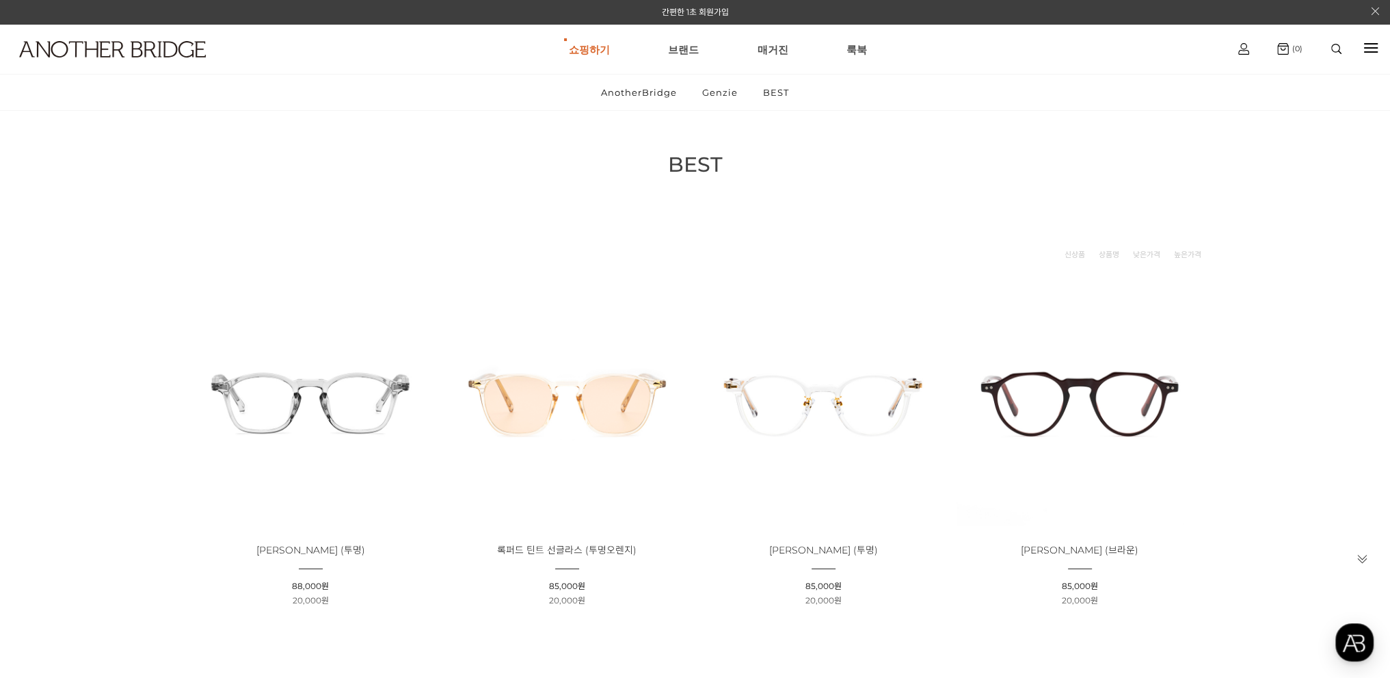
scroll to position [342, 0]
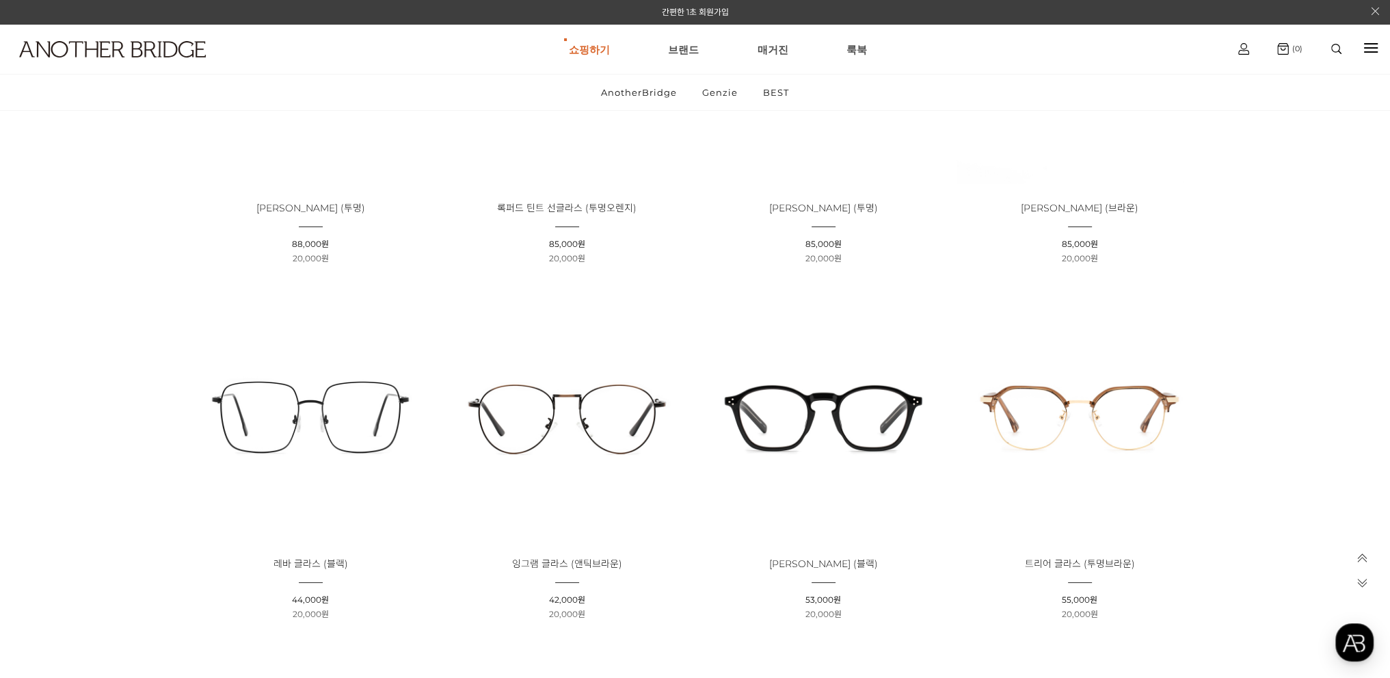
click at [876, 423] on img at bounding box center [823, 415] width 247 height 247
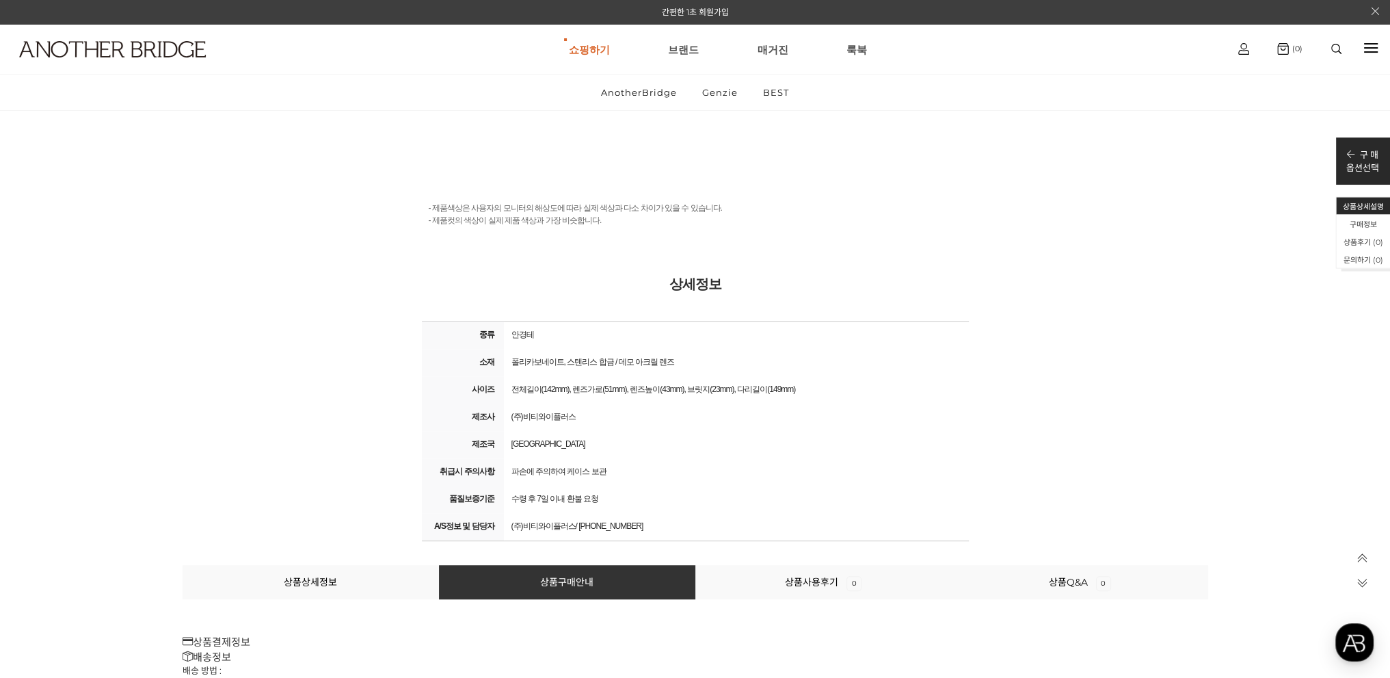
scroll to position [15072, 0]
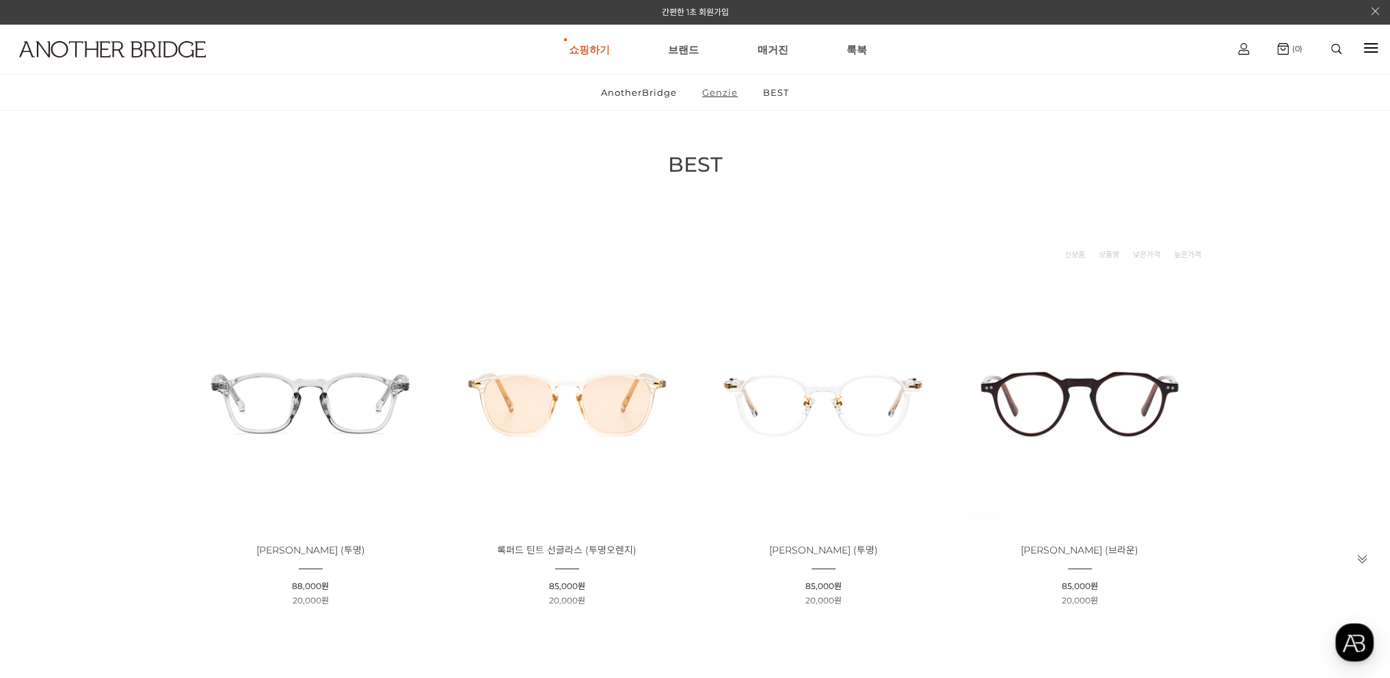
click at [728, 95] on link "Genzie" at bounding box center [720, 93] width 59 height 36
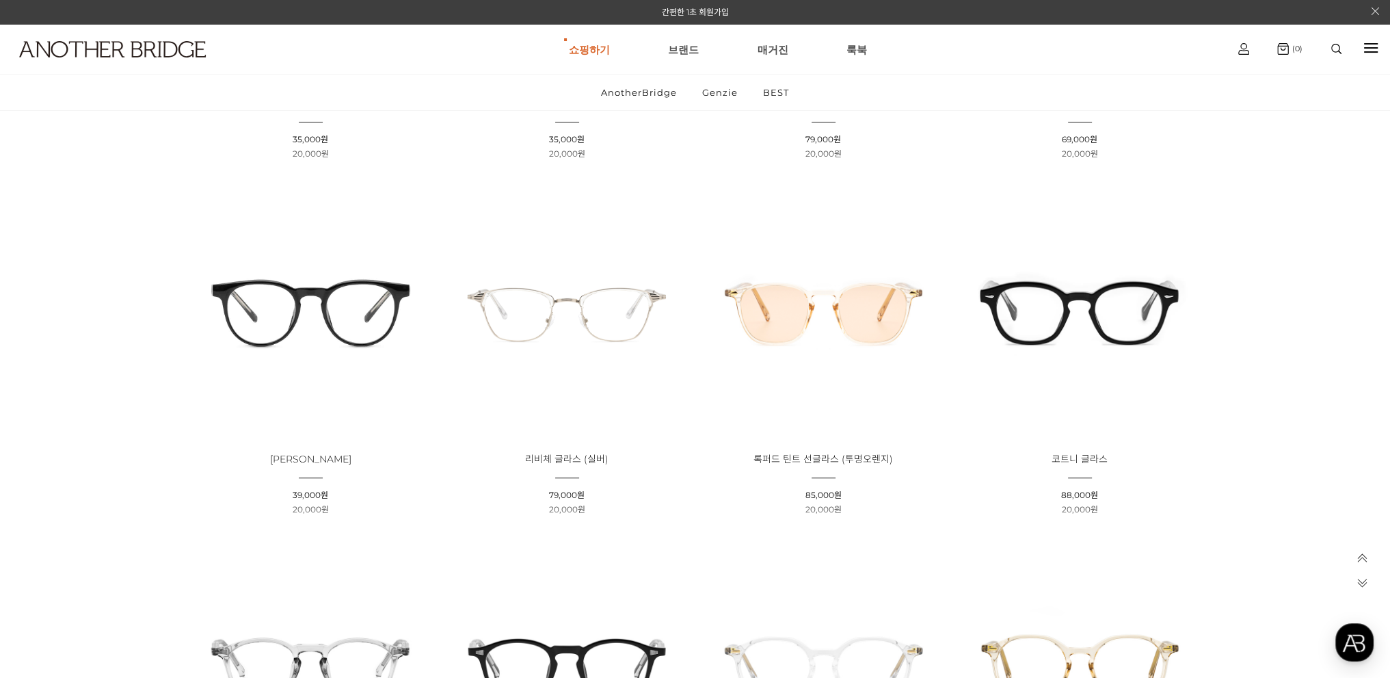
scroll to position [1231, 0]
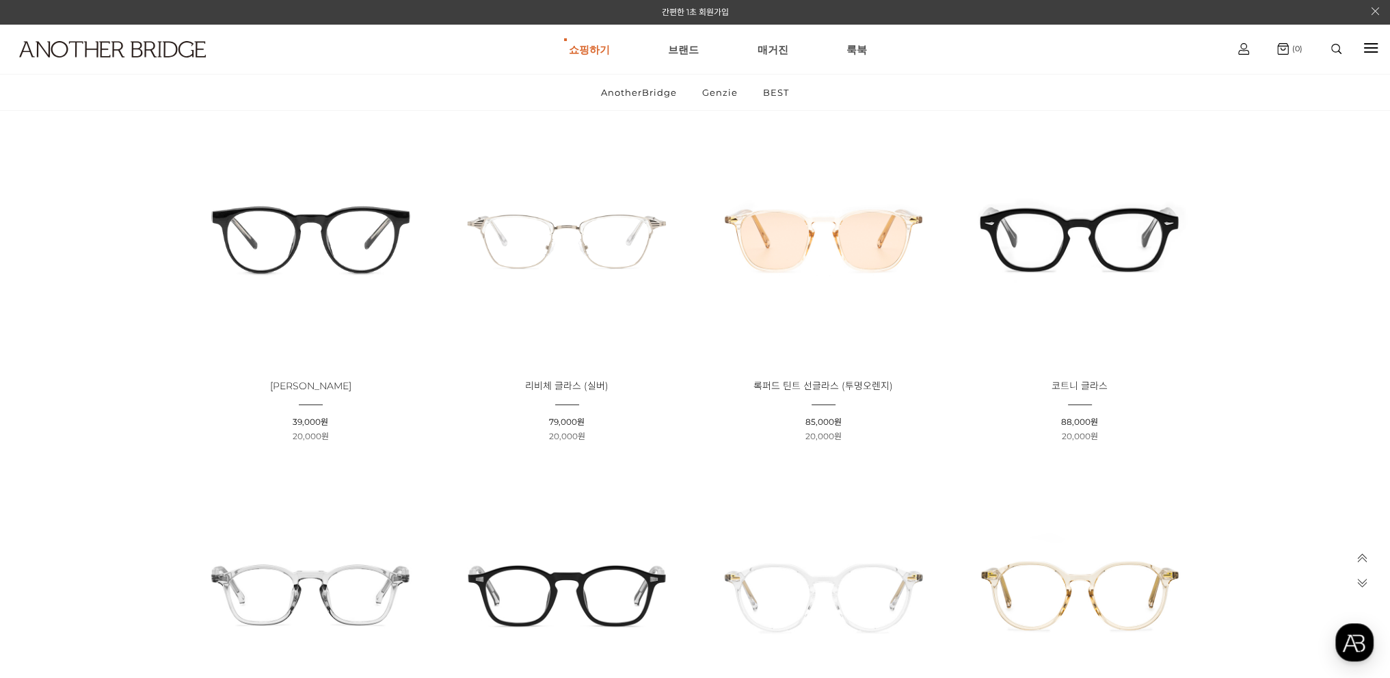
click at [1109, 248] on img at bounding box center [1080, 237] width 247 height 247
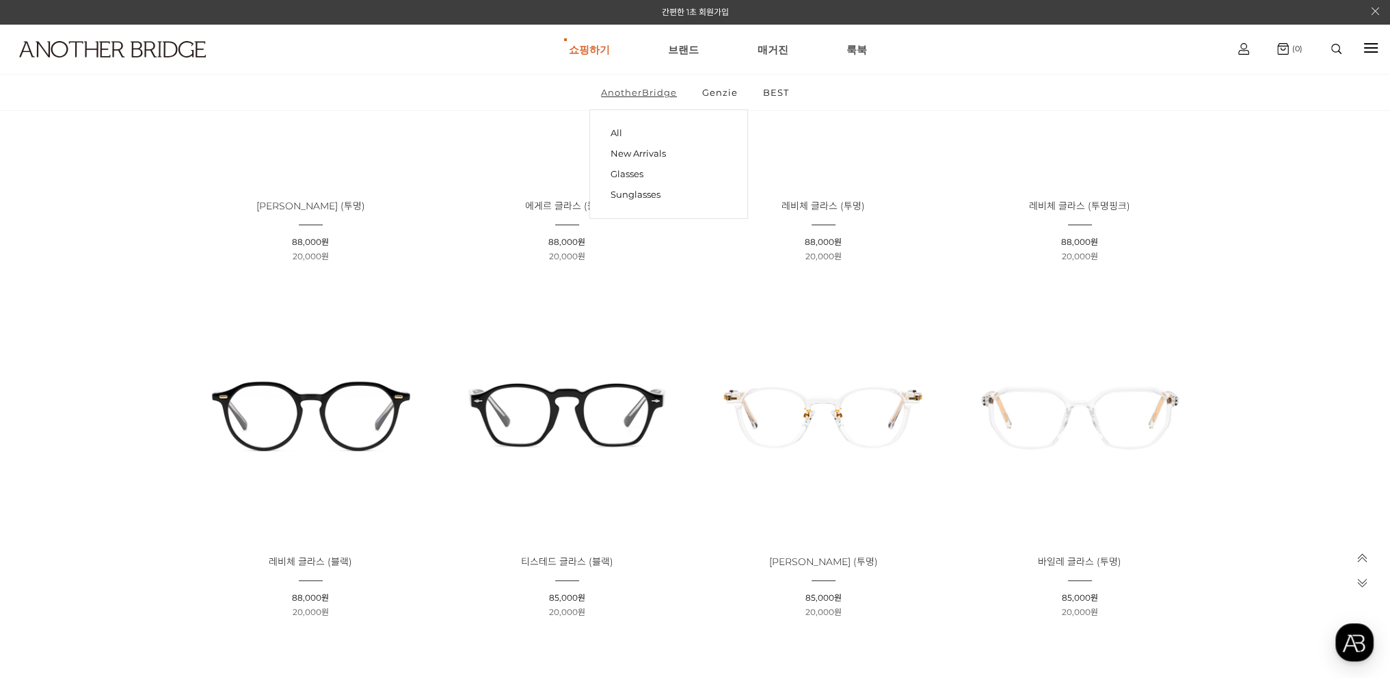
click at [670, 98] on link "AnotherBridge" at bounding box center [639, 93] width 99 height 36
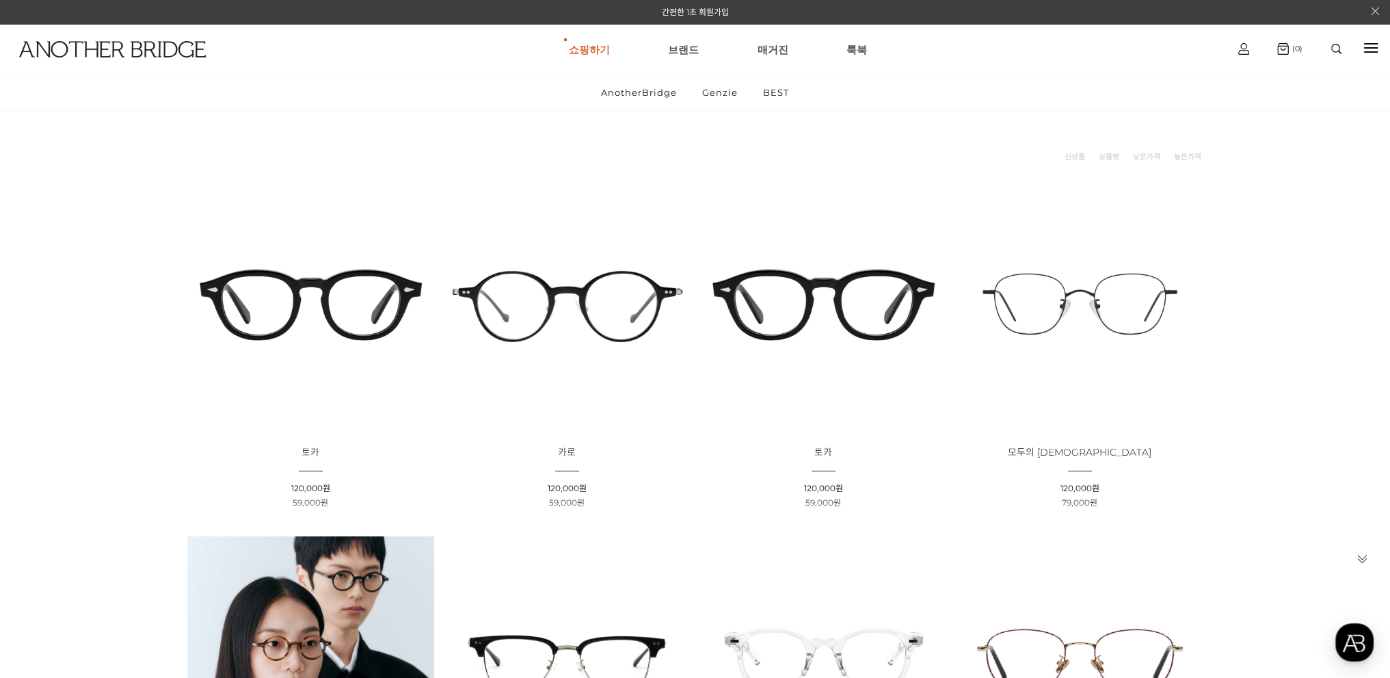
scroll to position [137, 0]
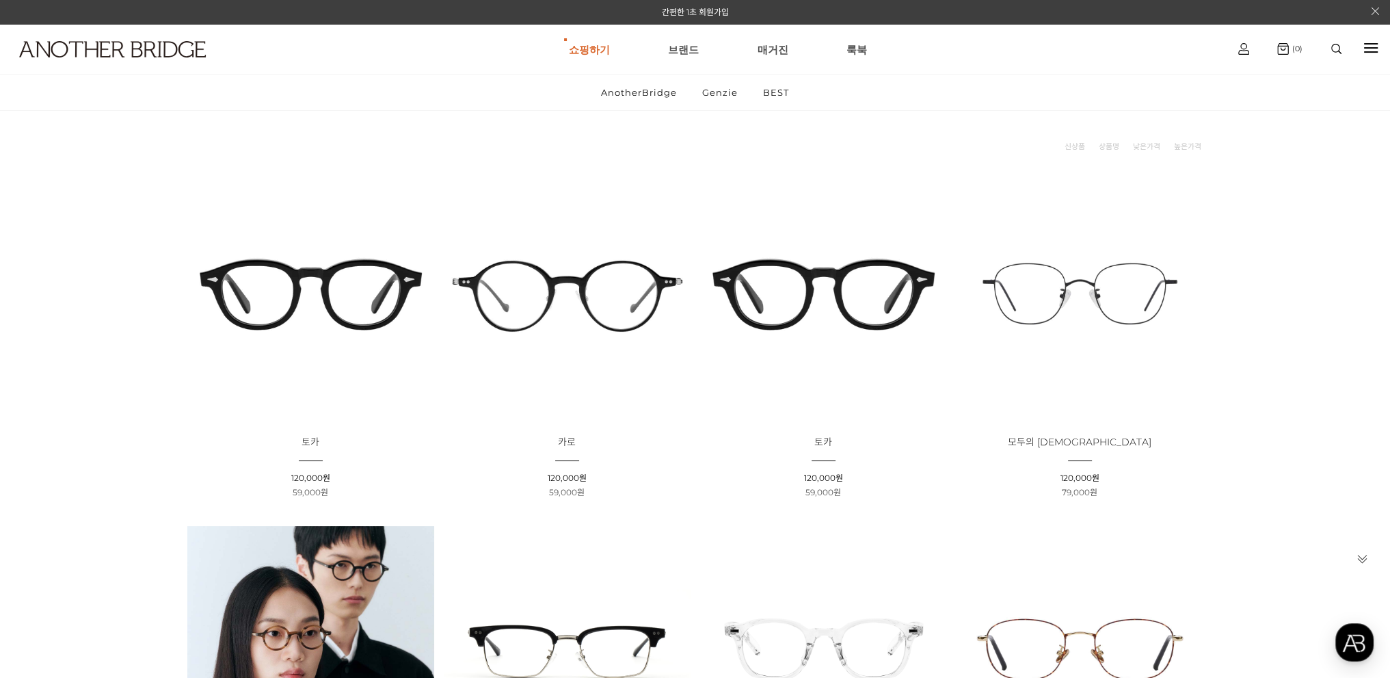
click at [836, 309] on img at bounding box center [823, 293] width 247 height 247
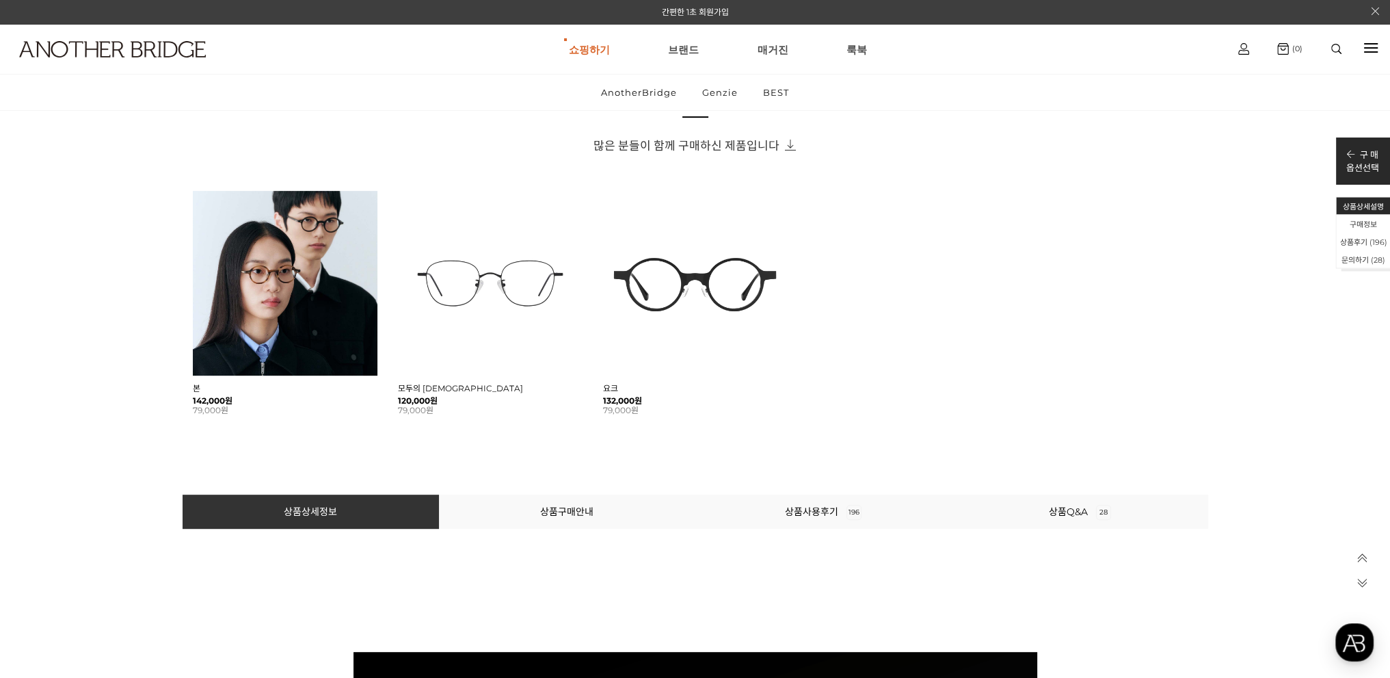
scroll to position [752, 0]
